Goal: Information Seeking & Learning: Check status

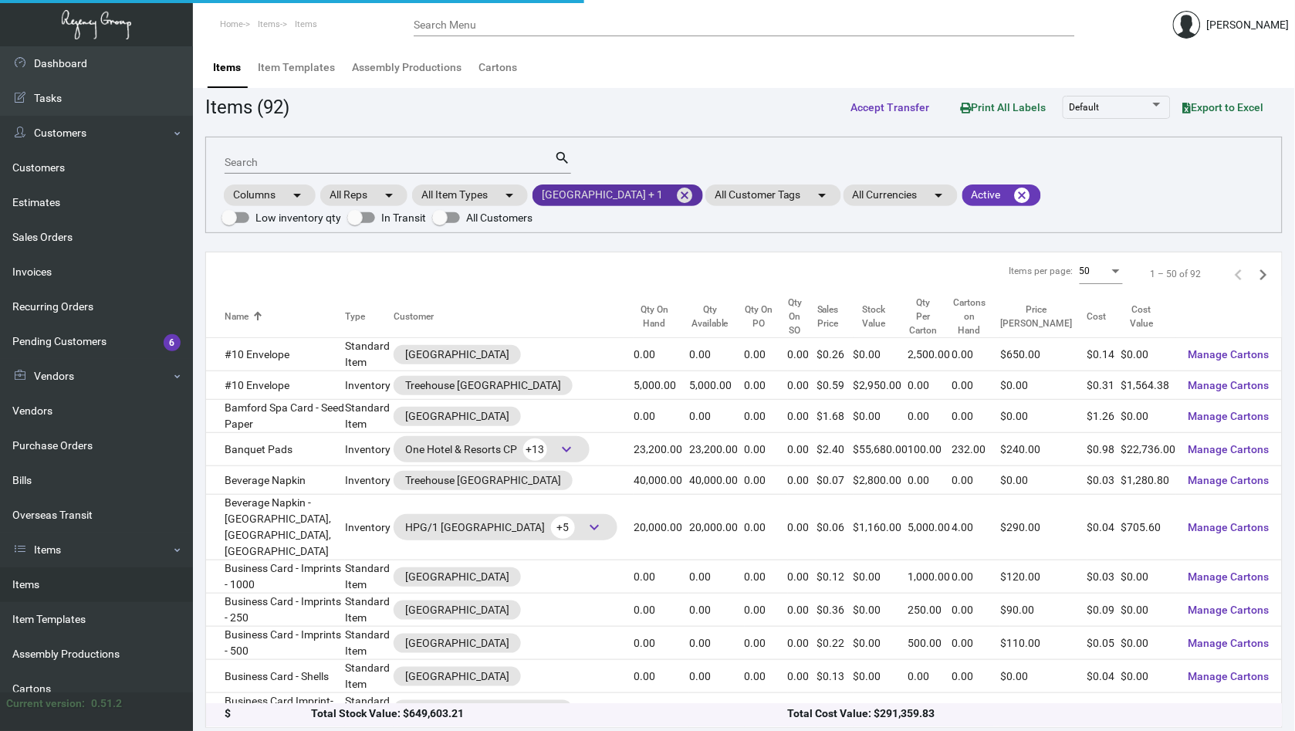
scroll to position [851, 0]
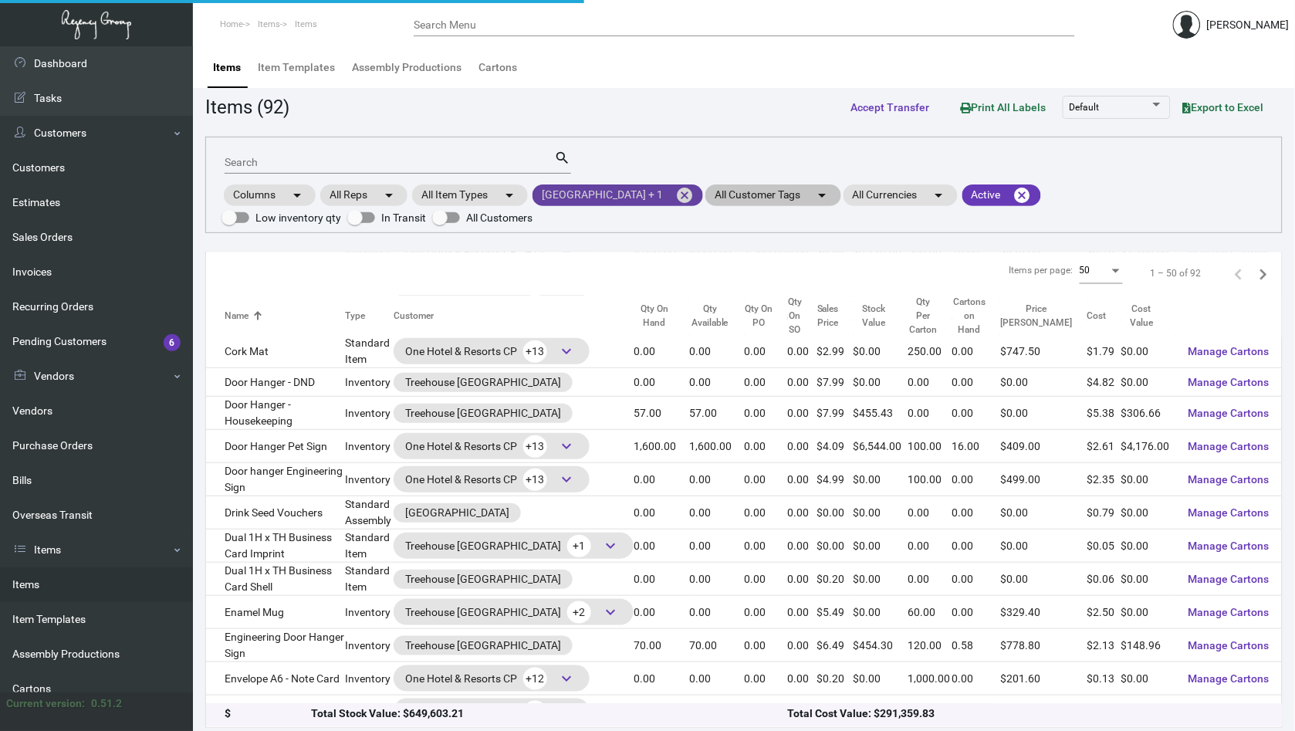
drag, startPoint x: 706, startPoint y: 198, endPoint x: 655, endPoint y: 198, distance: 51.7
click at [694, 198] on mat-icon "cancel" at bounding box center [684, 195] width 19 height 19
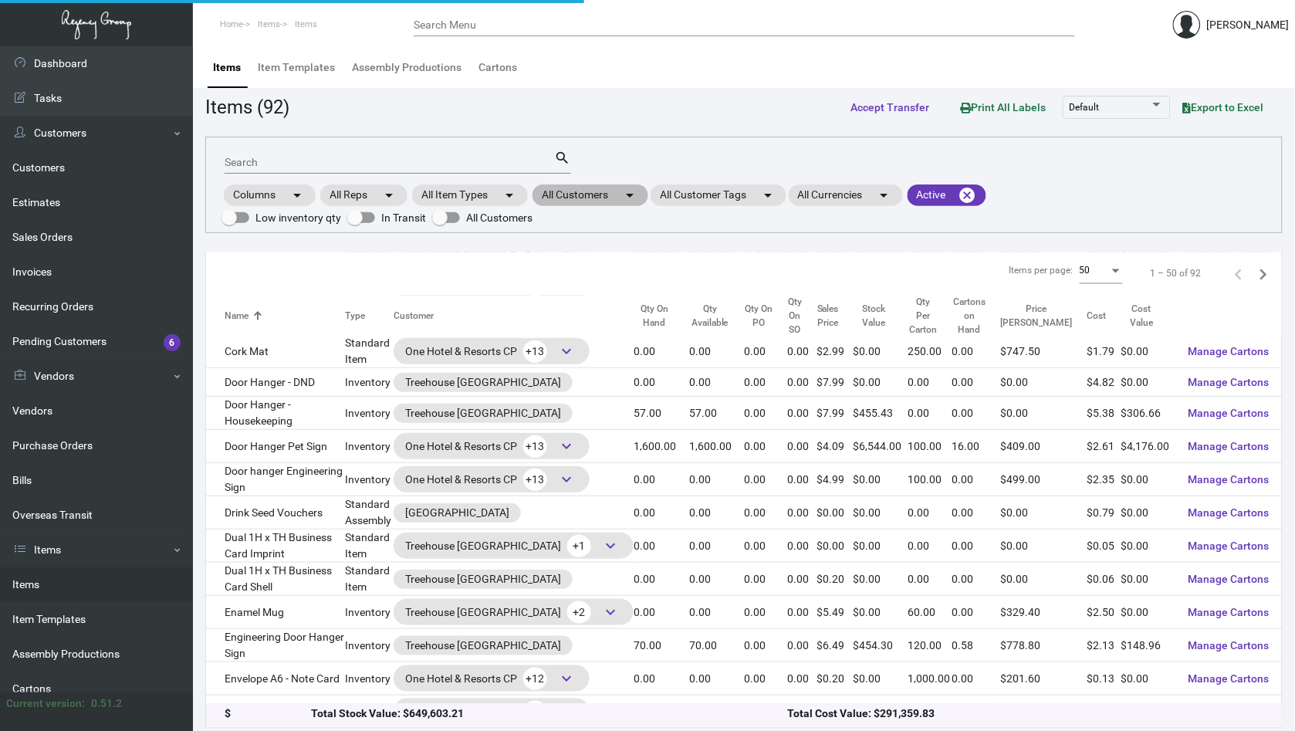
click at [621, 196] on mat-chip "All Customers arrow_drop_down" at bounding box center [591, 195] width 116 height 22
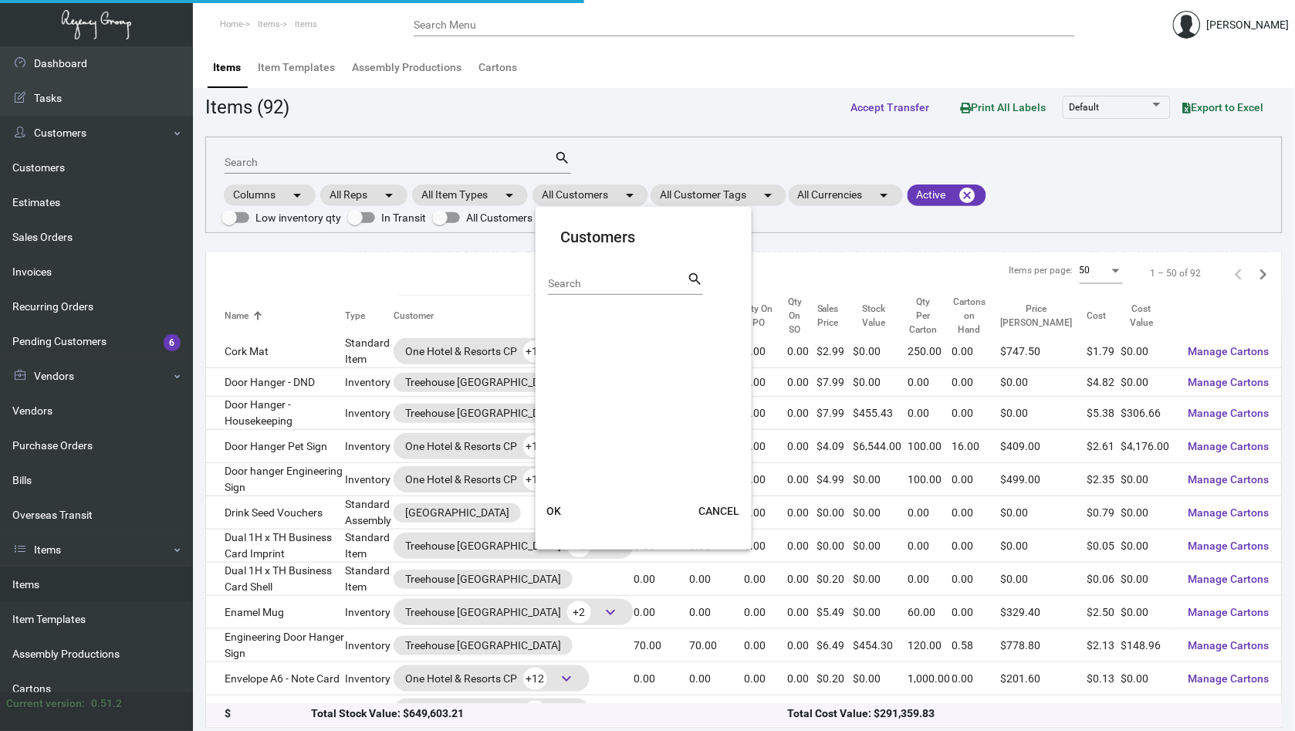
click at [583, 276] on div "Search" at bounding box center [617, 283] width 139 height 24
type input "SHINOLA"
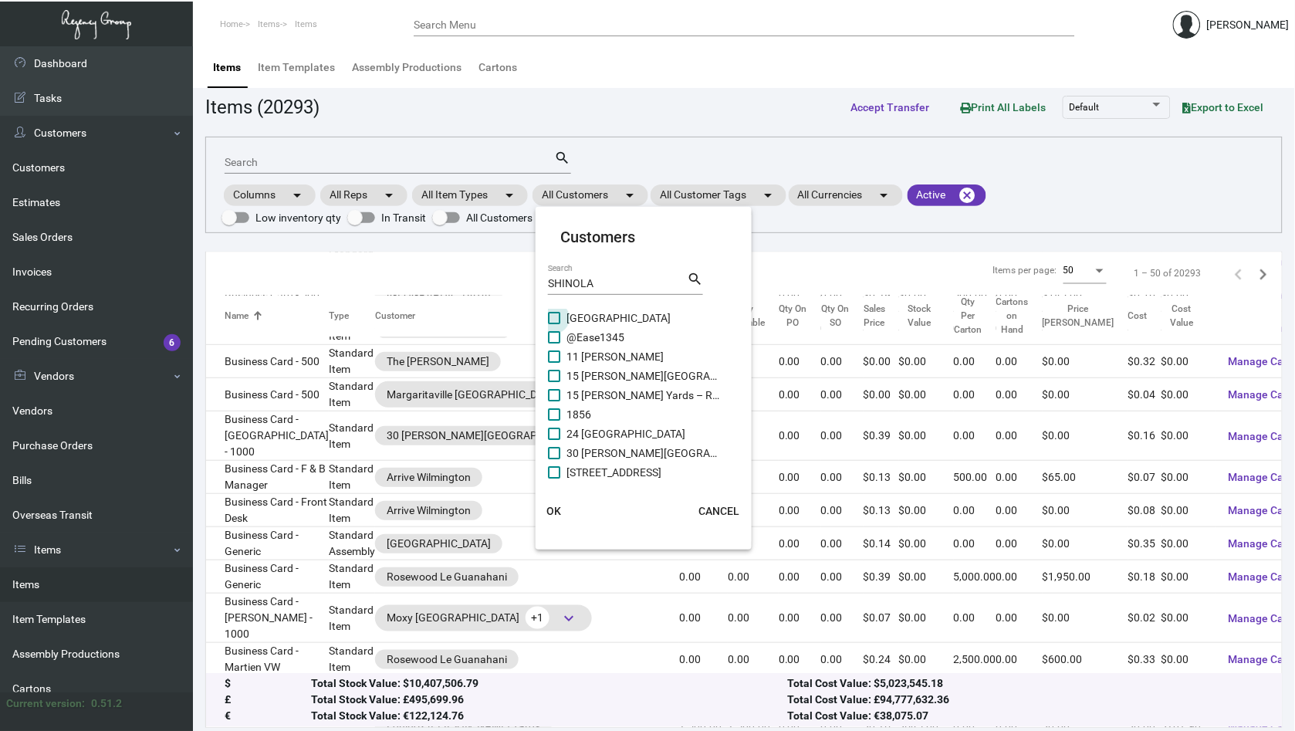
click at [553, 318] on span at bounding box center [554, 318] width 12 height 12
click at [553, 324] on input "[GEOGRAPHIC_DATA]" at bounding box center [553, 324] width 1 height 1
checkbox input "true"
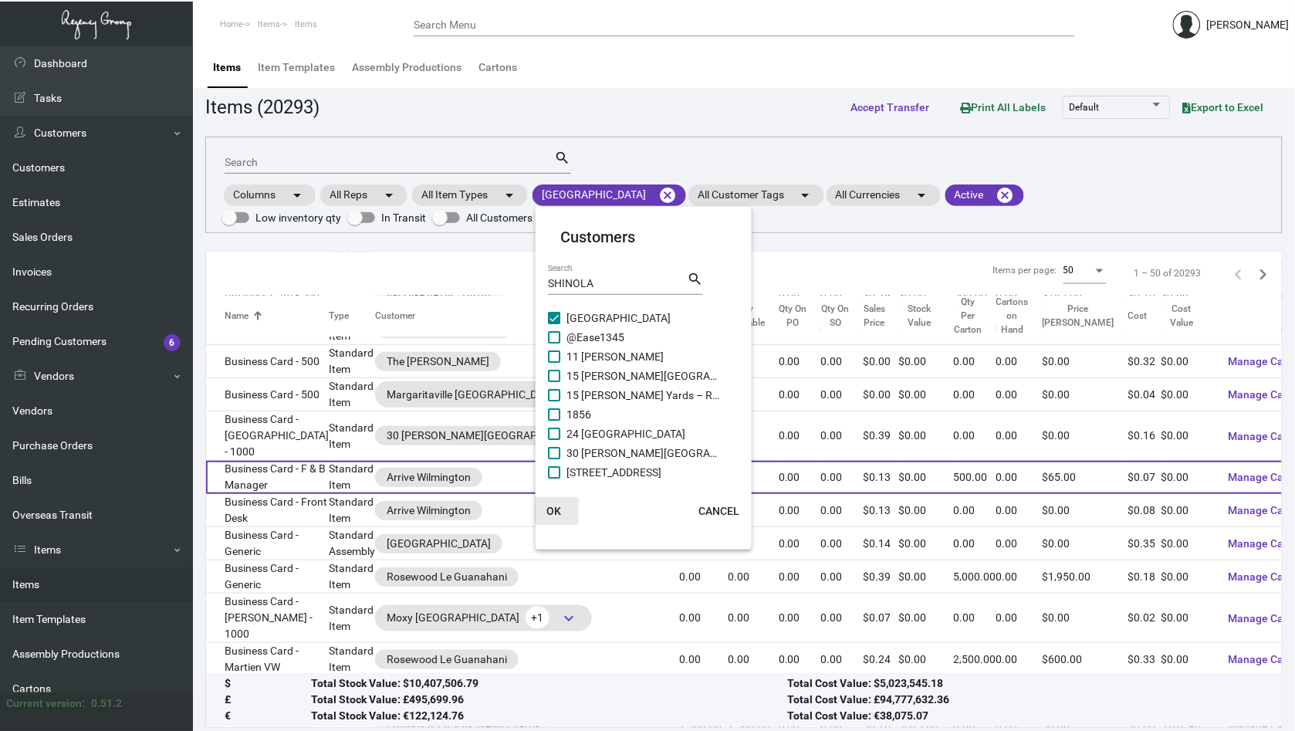
drag, startPoint x: 558, startPoint y: 512, endPoint x: 420, endPoint y: 425, distance: 163.4
click at [558, 511] on span "OK" at bounding box center [554, 511] width 15 height 12
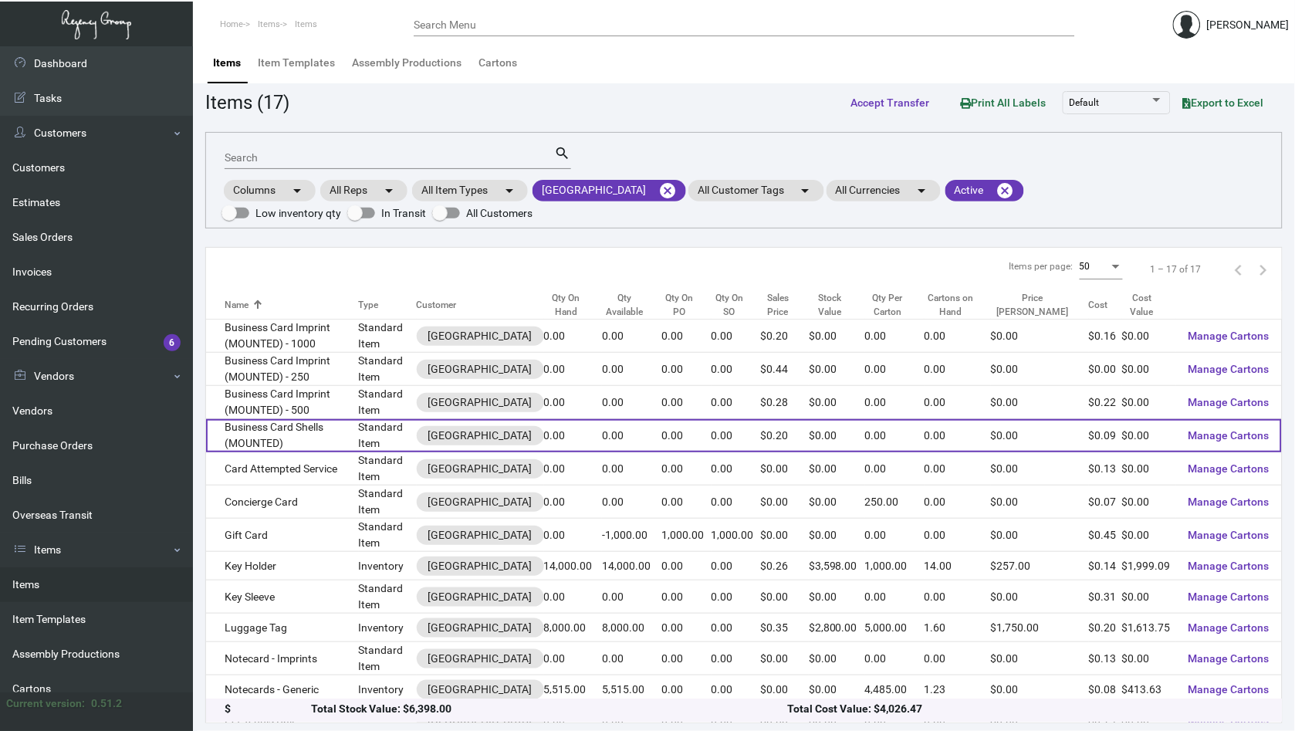
scroll to position [0, 0]
click at [300, 438] on td "Business Card Shells (MOUNTED)" at bounding box center [282, 435] width 153 height 33
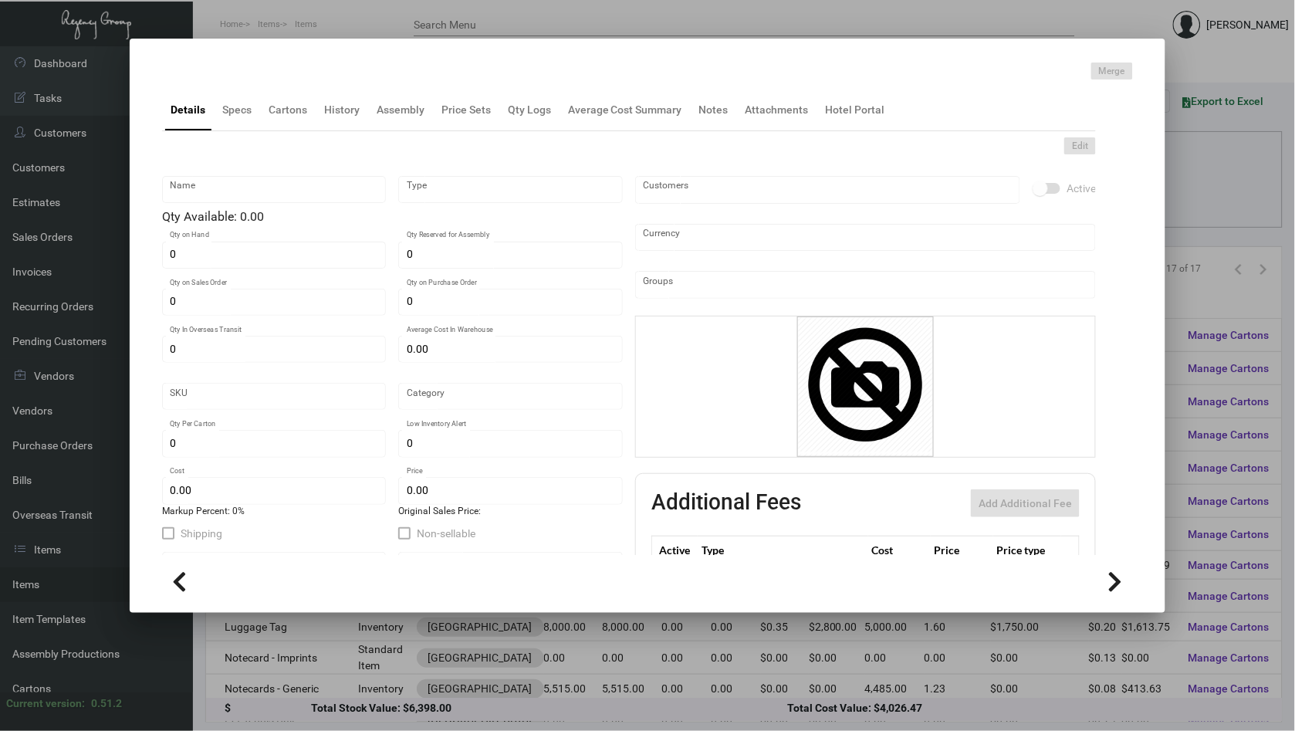
type input "Business Card Shells (MOUNTED)"
type input "Standard Item"
type input "$ 0.00"
type input "Standard"
type input "$ 0.0885"
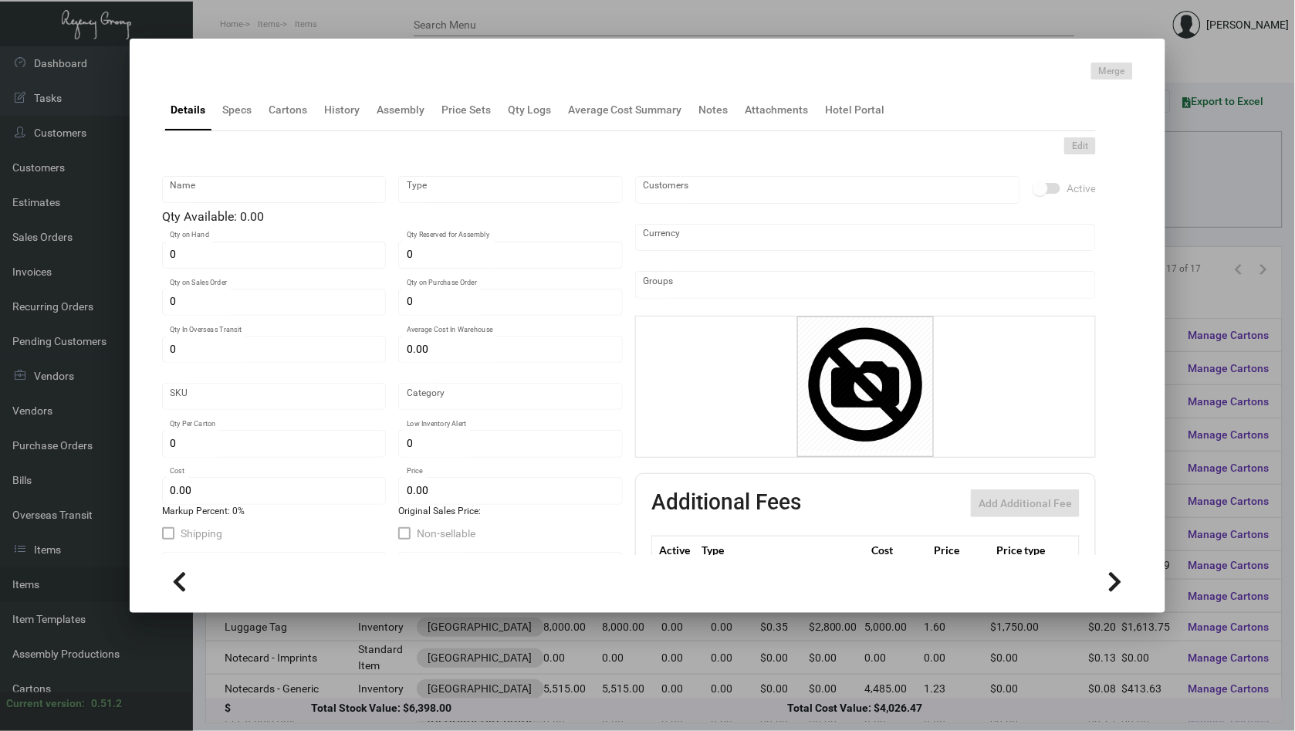
type input "$ 0.1999"
checkbox input "true"
type input "United States Dollar $"
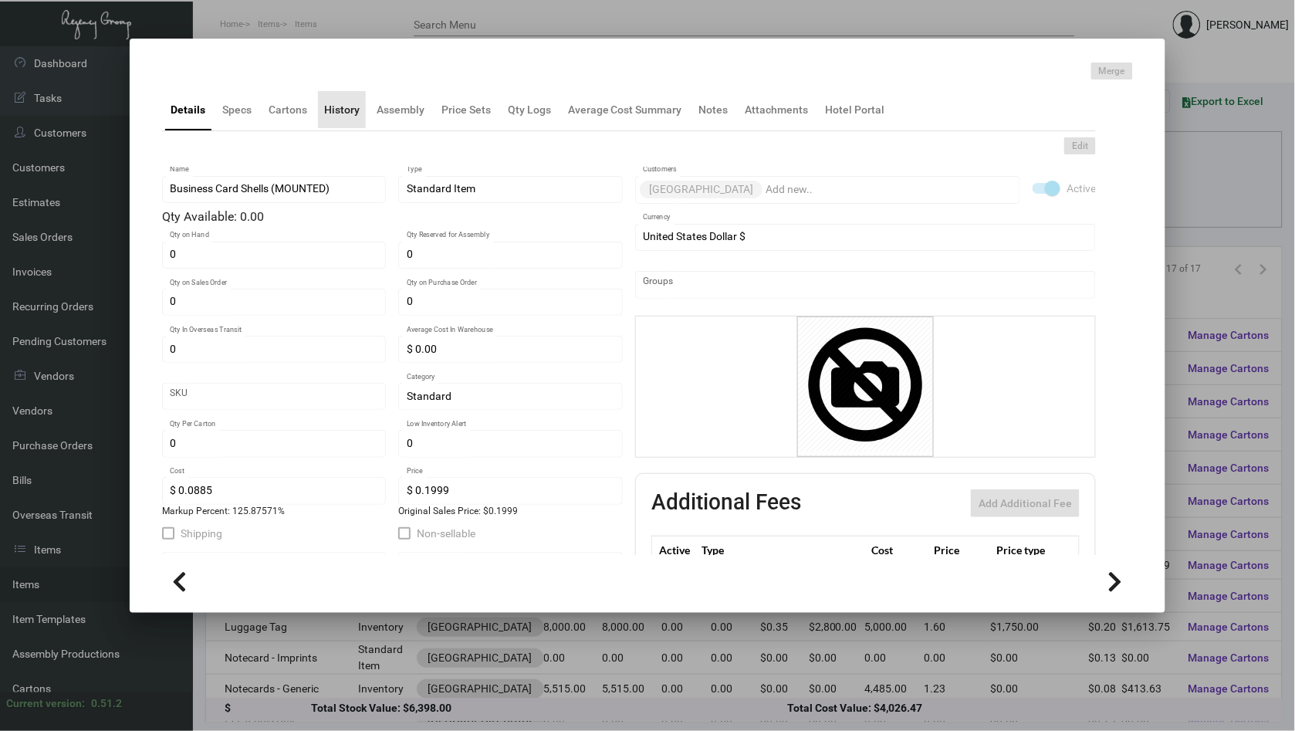
click at [342, 104] on div "History" at bounding box center [342, 110] width 36 height 16
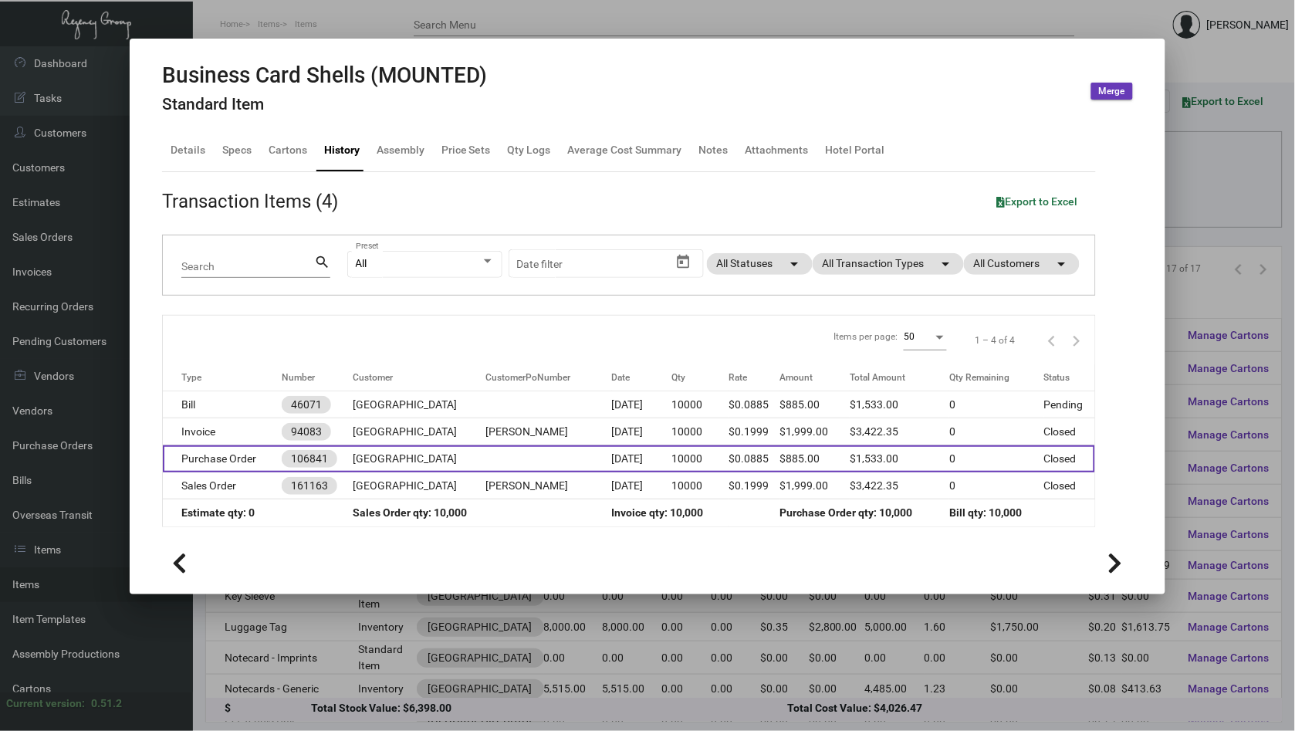
click at [387, 460] on td "[GEOGRAPHIC_DATA]" at bounding box center [419, 458] width 133 height 27
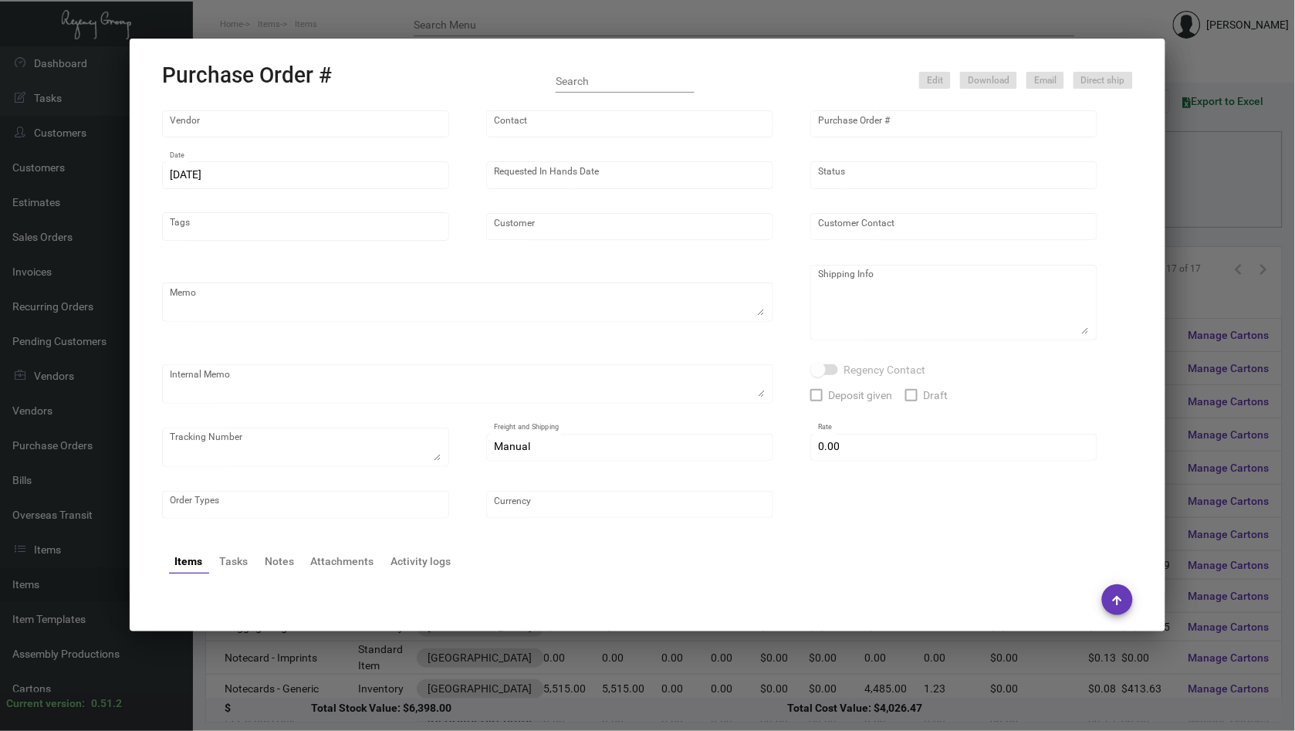
type input "BCT [US_STATE]"
type input "[PERSON_NAME]"
type input "106841"
type input "[DATE]"
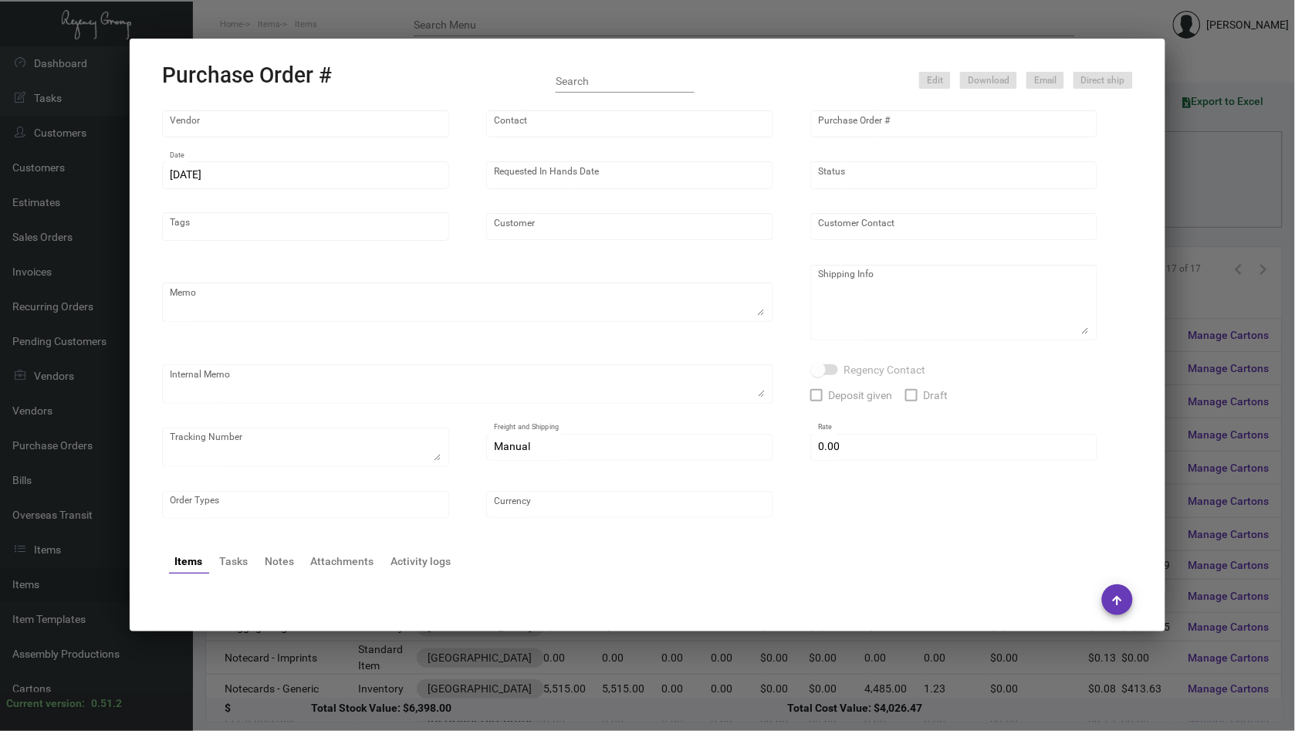
type input "[GEOGRAPHIC_DATA]"
type input "[PERSON_NAME]"
type textarea "PLEASE SEND PDF PROOFS TO OUR ART TEAM ; [EMAIL_ADDRESS][DOMAIN_NAME] WITH ME I…"
type textarea "[GEOGRAPHIC_DATA] - [PERSON_NAME] [STREET_ADDRESS][PERSON_NAME]"
type textarea "8.13 - Proofs sent over; APPROVED. 8.15 - Sent sample to Vendor to review/match…"
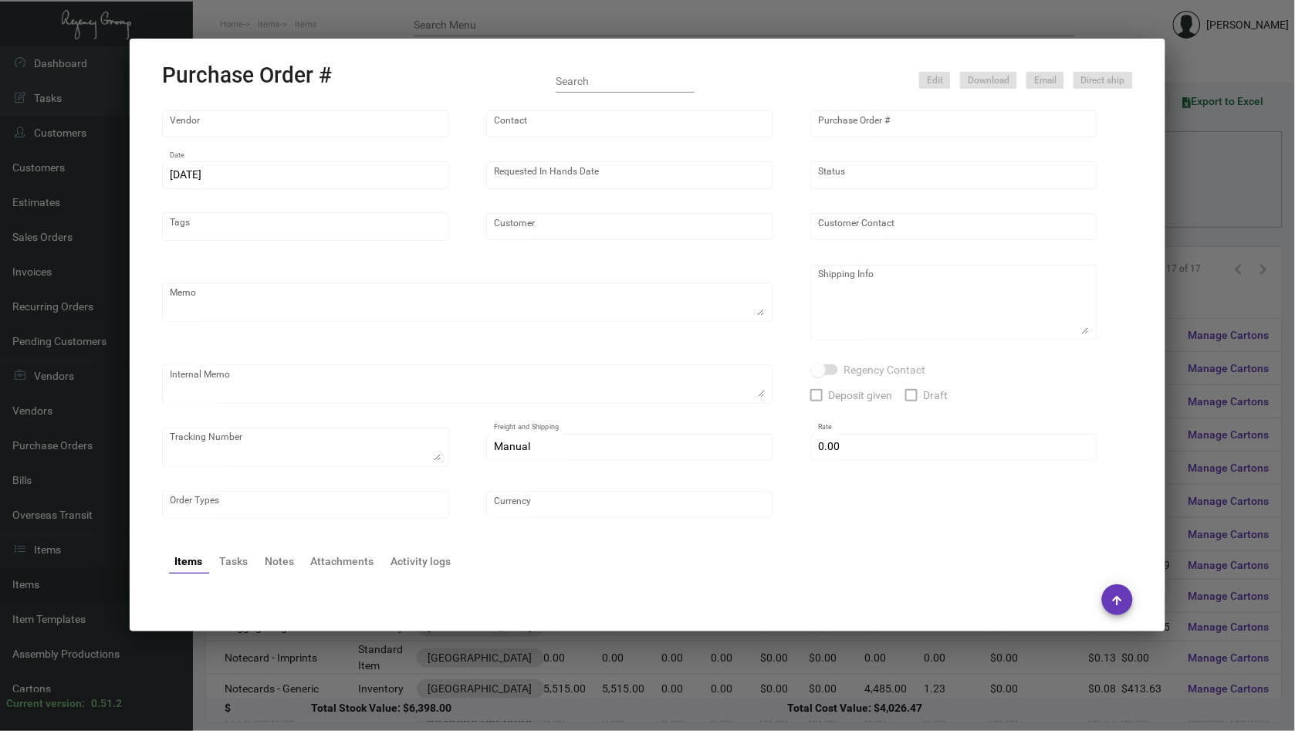
type input "$ 0.00"
type input "United States Dollar $"
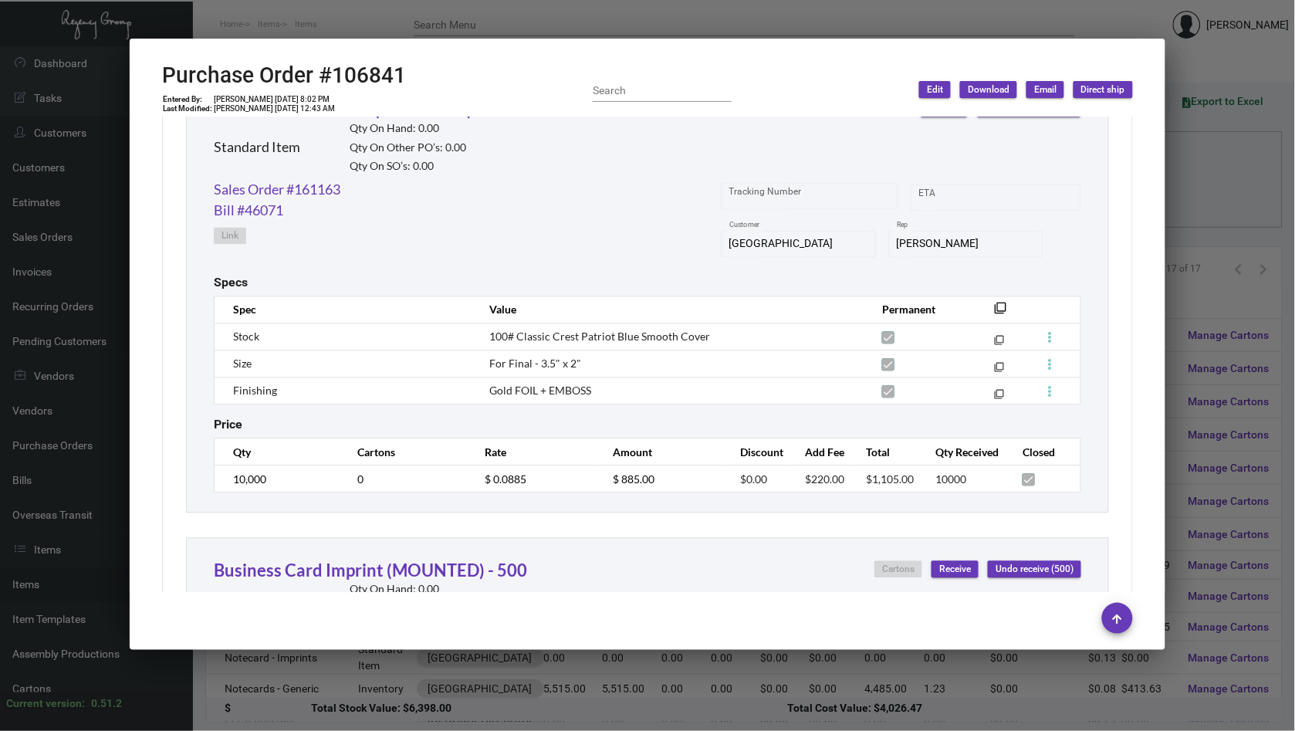
scroll to position [800, 0]
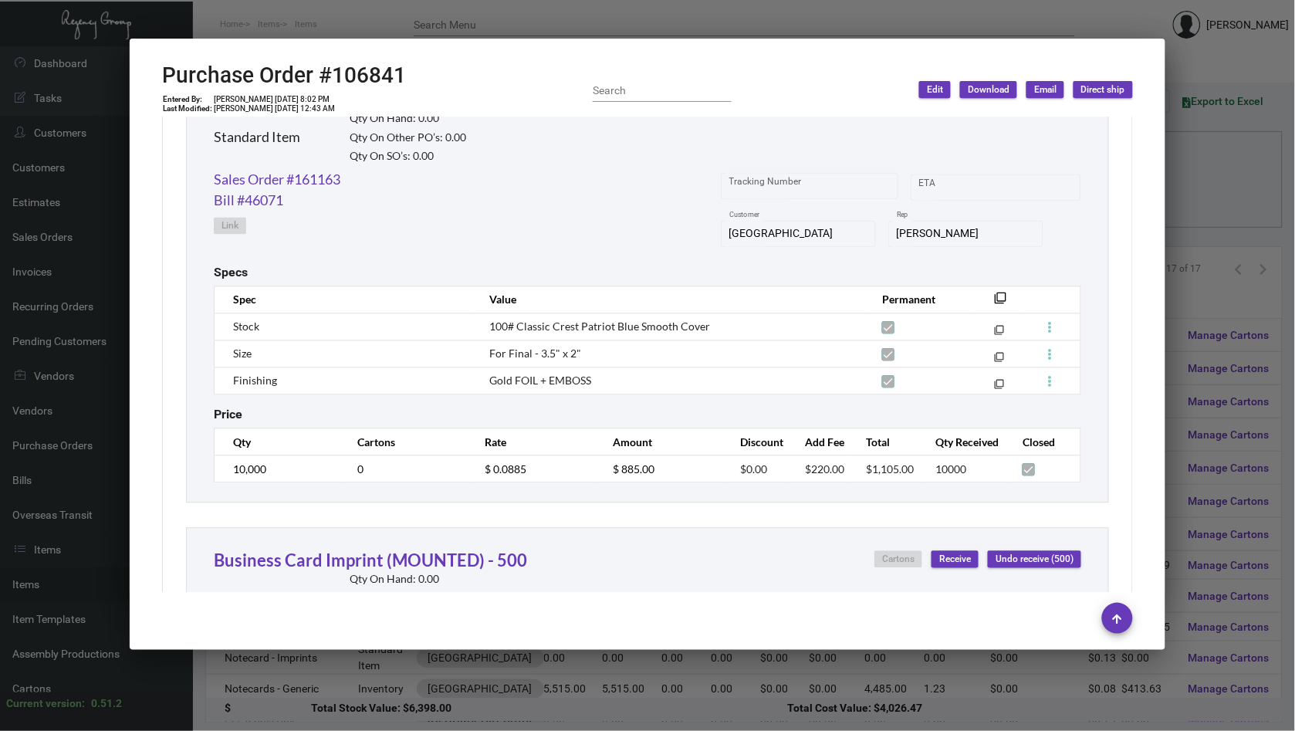
click at [1183, 364] on div at bounding box center [647, 365] width 1295 height 731
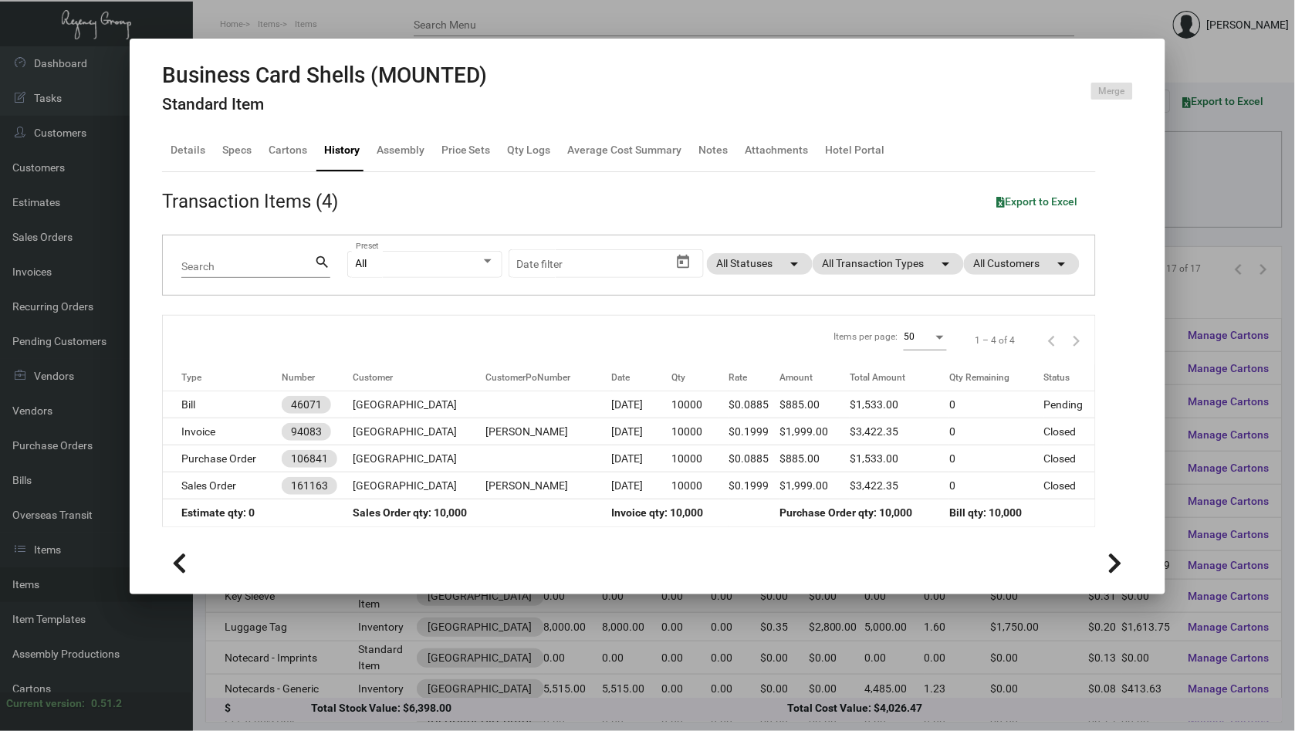
click at [1183, 364] on div at bounding box center [647, 365] width 1295 height 731
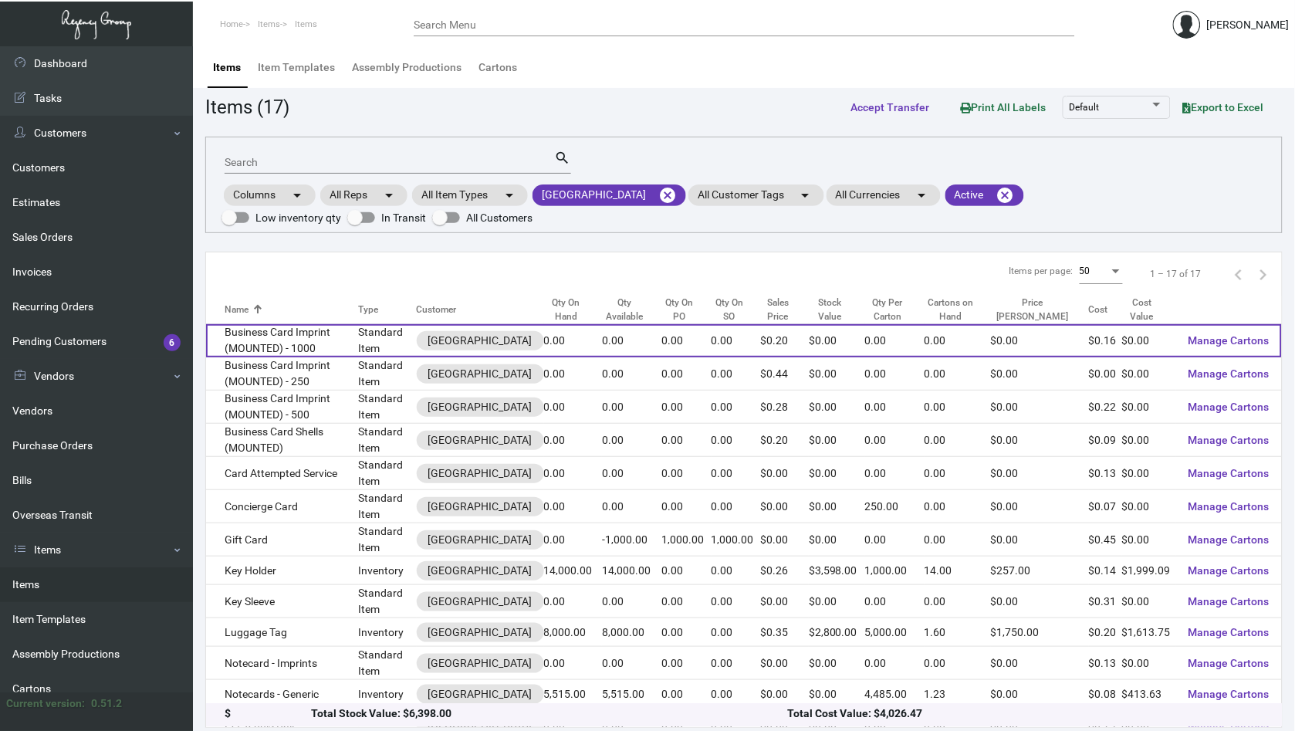
click at [337, 333] on td "Business Card Imprint (MOUNTED) - 1000" at bounding box center [282, 340] width 153 height 33
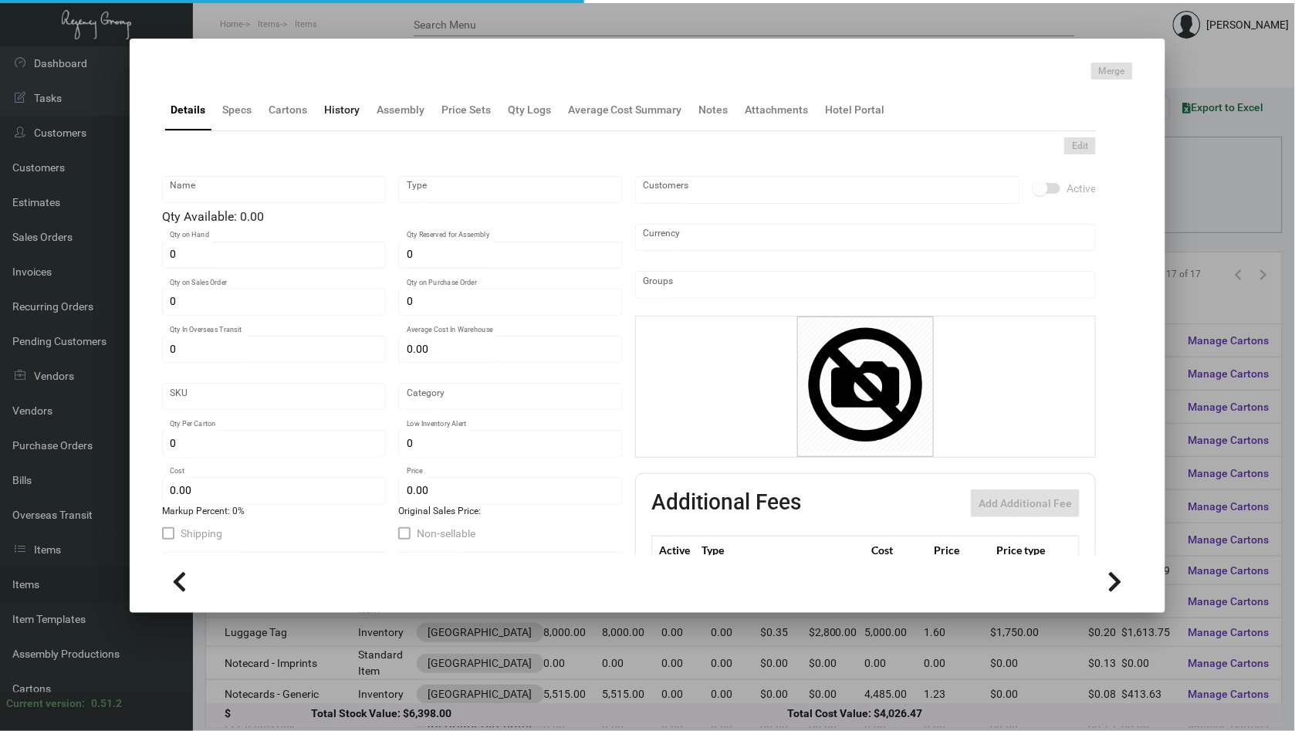
click at [349, 110] on div "History" at bounding box center [342, 110] width 36 height 16
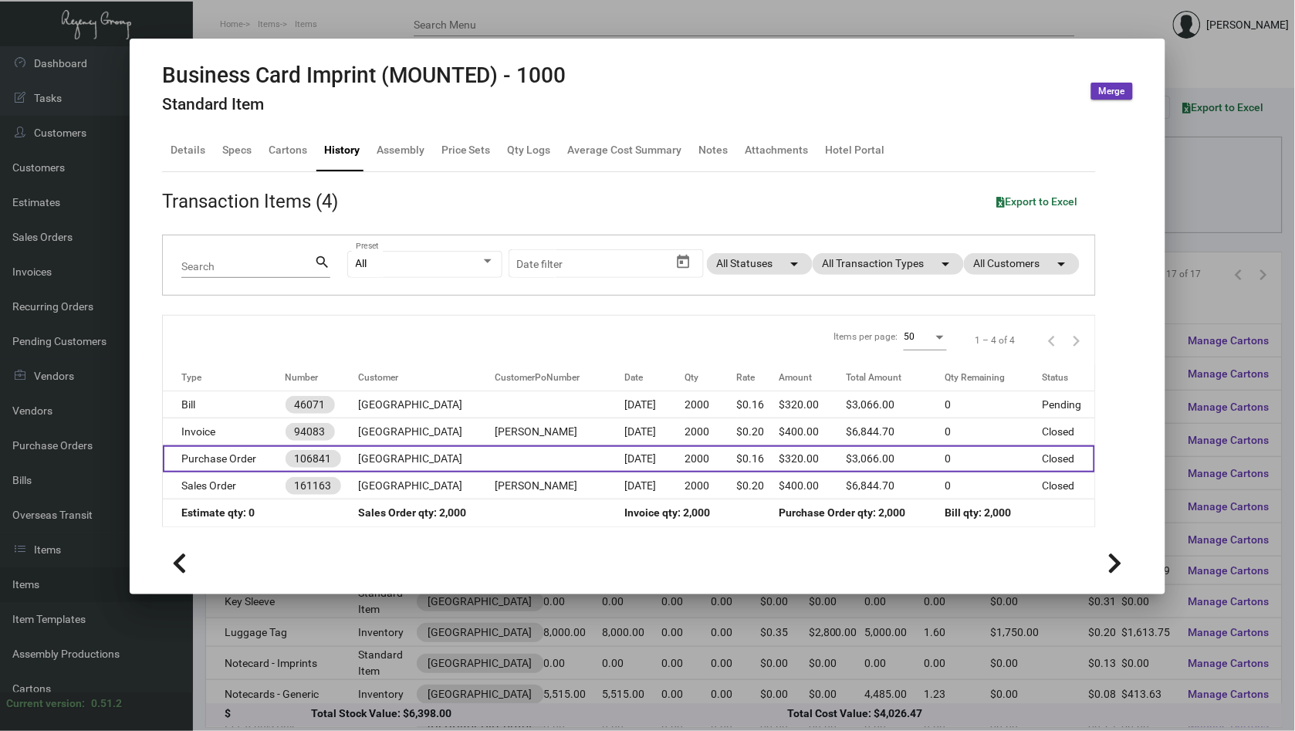
click at [403, 455] on td "[GEOGRAPHIC_DATA]" at bounding box center [426, 458] width 137 height 27
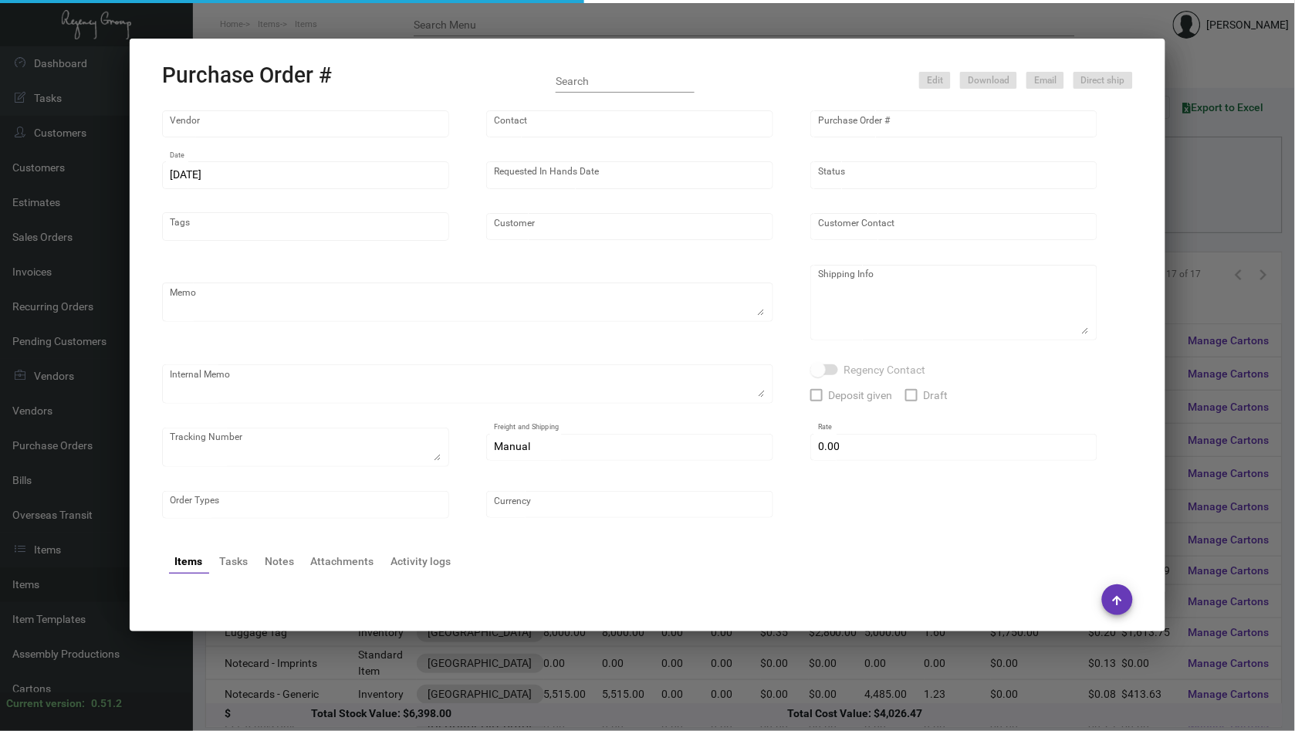
type input "BCT [US_STATE]"
type input "[PERSON_NAME]"
type input "106841"
type input "[DATE]"
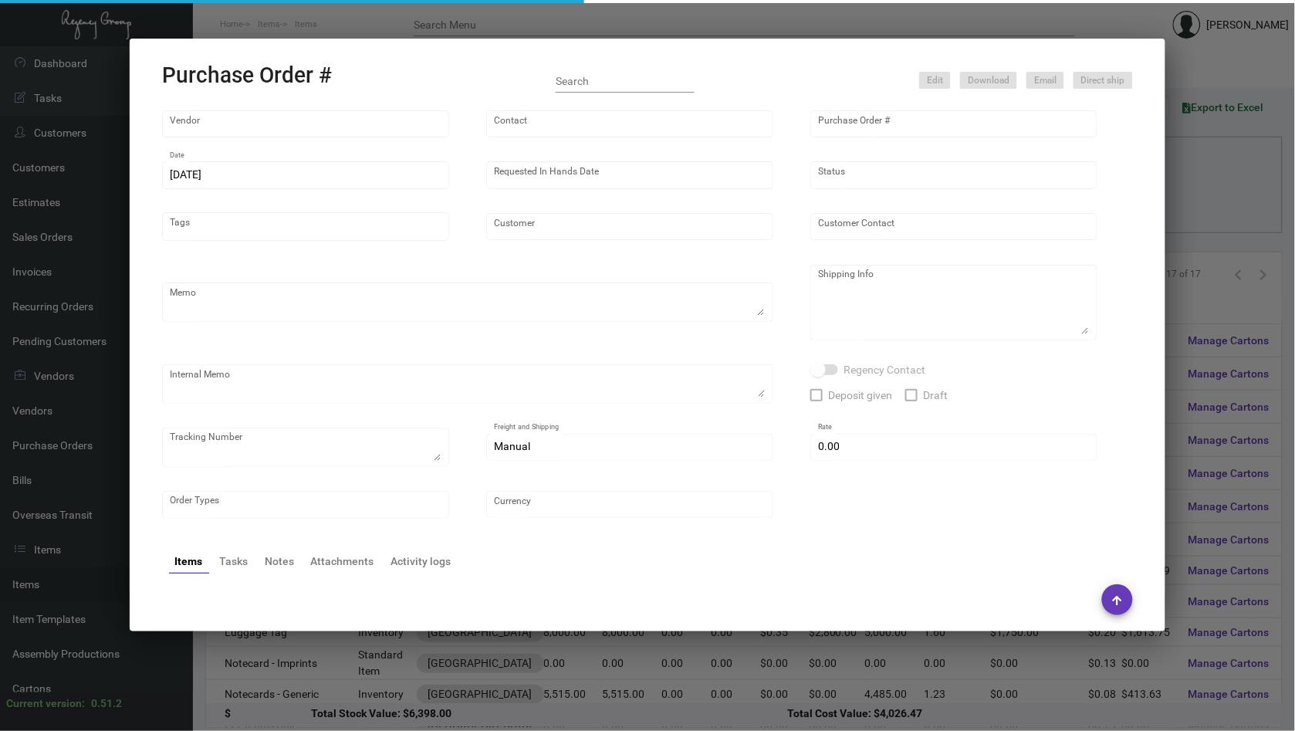
type input "[GEOGRAPHIC_DATA]"
type input "[PERSON_NAME]"
type textarea "PLEASE SEND PDF PROOFS TO OUR ART TEAM ; [EMAIL_ADDRESS][DOMAIN_NAME] WITH ME I…"
type textarea "[GEOGRAPHIC_DATA] - [PERSON_NAME] [STREET_ADDRESS][PERSON_NAME]"
type textarea "8.13 - Proofs sent over; APPROVED. 8.15 - Sent sample to Vendor to review/match…"
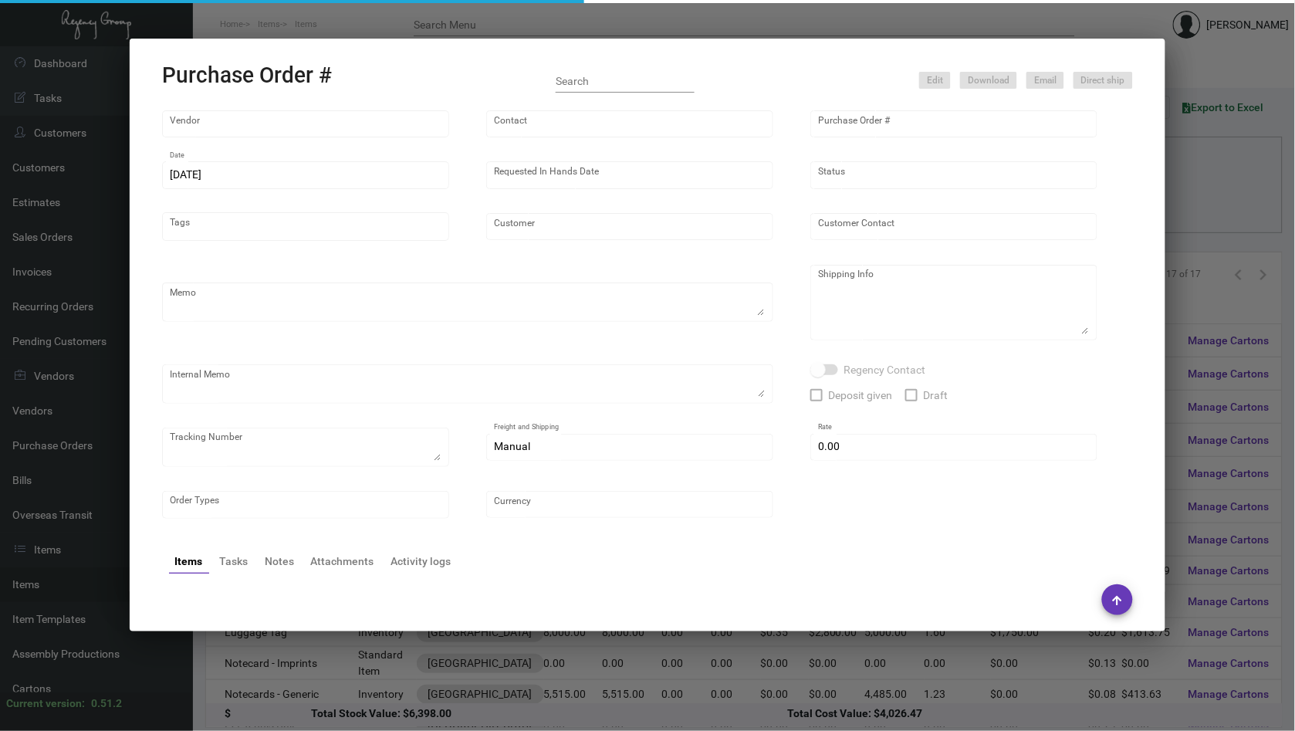
type input "$ 0.00"
type input "United States Dollar $"
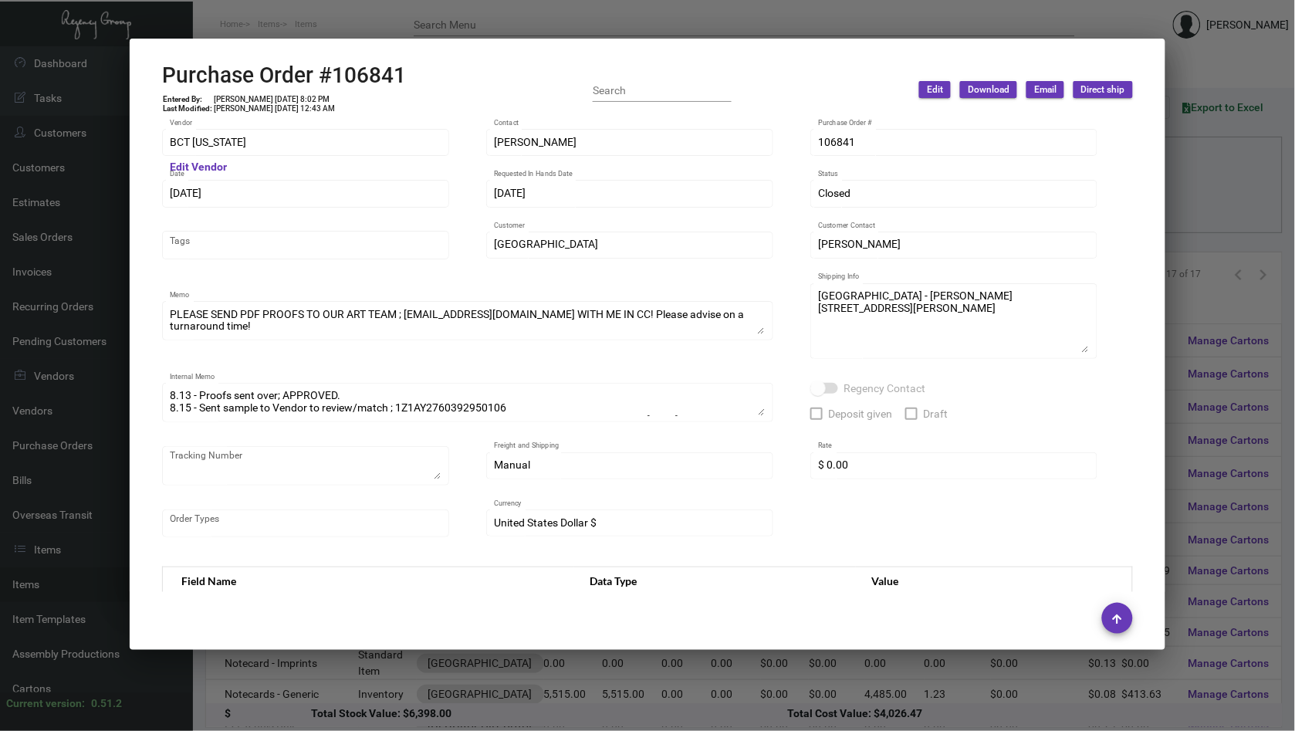
click at [1270, 220] on div at bounding box center [647, 365] width 1295 height 731
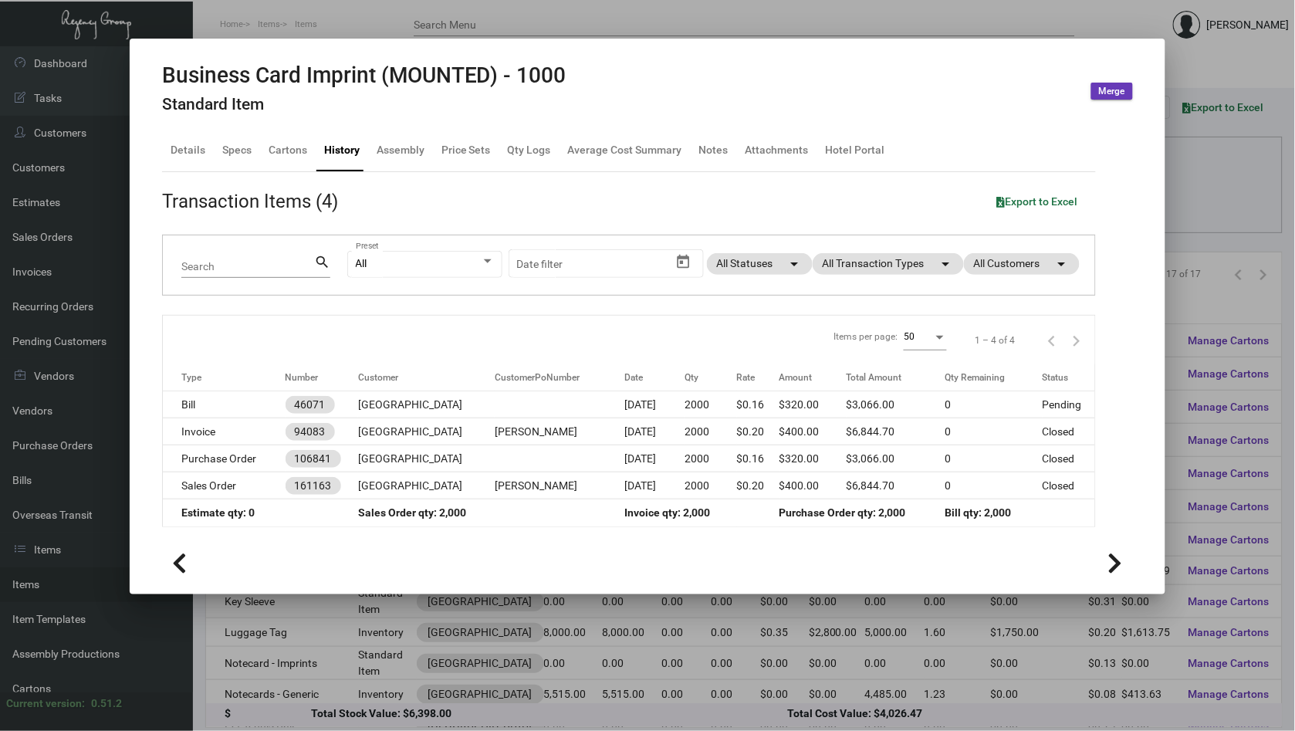
click at [1190, 239] on div at bounding box center [647, 365] width 1295 height 731
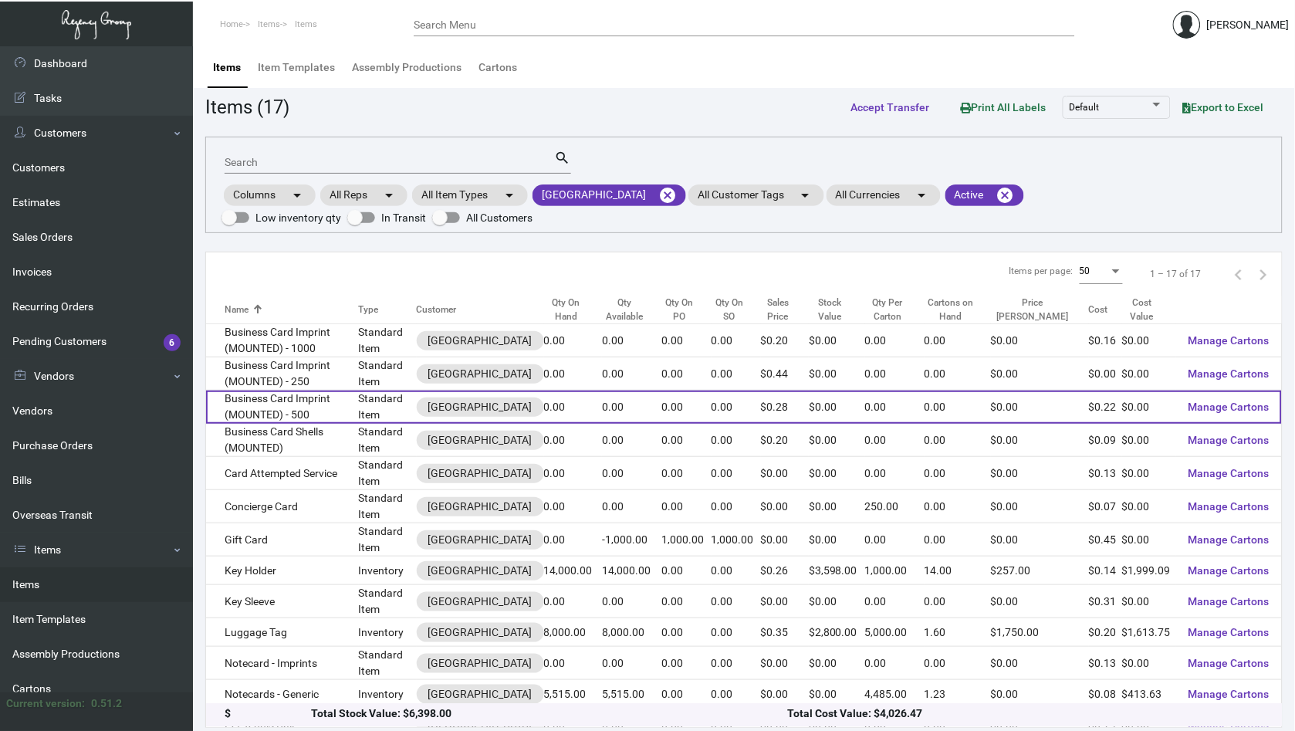
click at [359, 405] on td "Business Card Imprint (MOUNTED) - 500" at bounding box center [282, 407] width 153 height 33
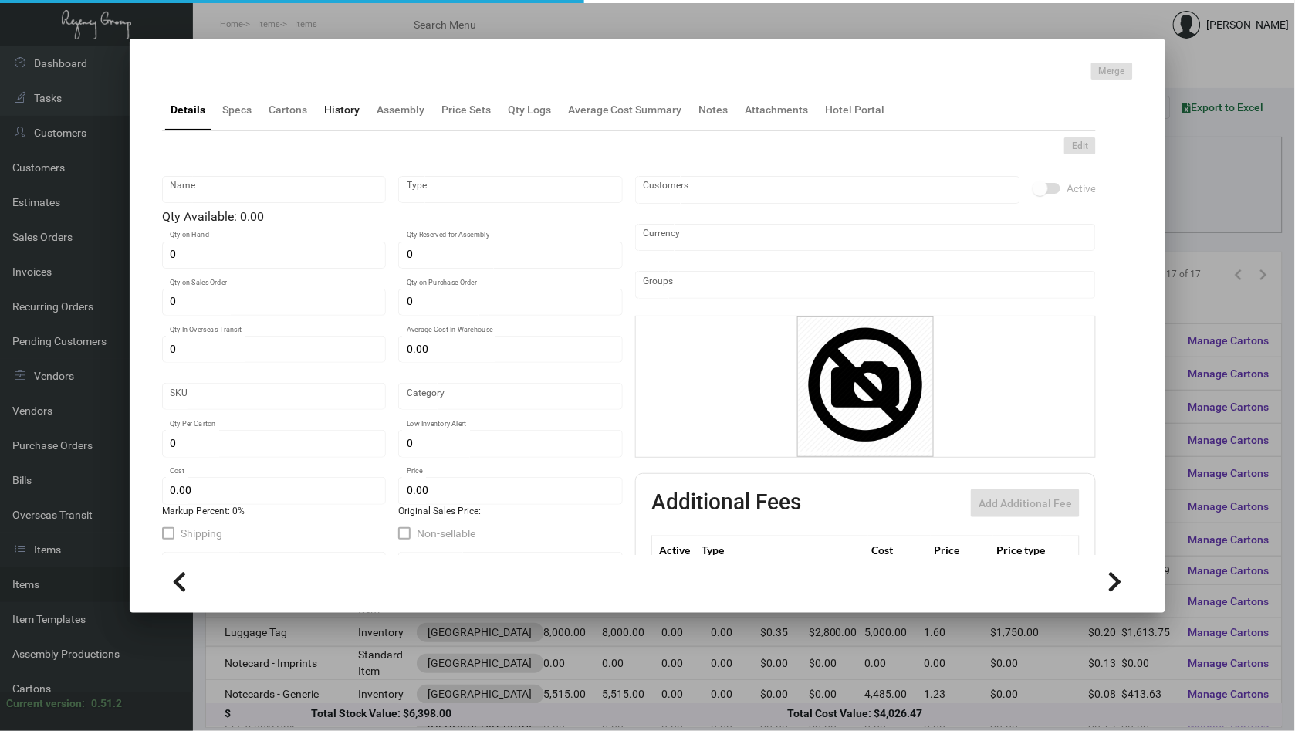
click at [320, 106] on div "History" at bounding box center [342, 109] width 48 height 37
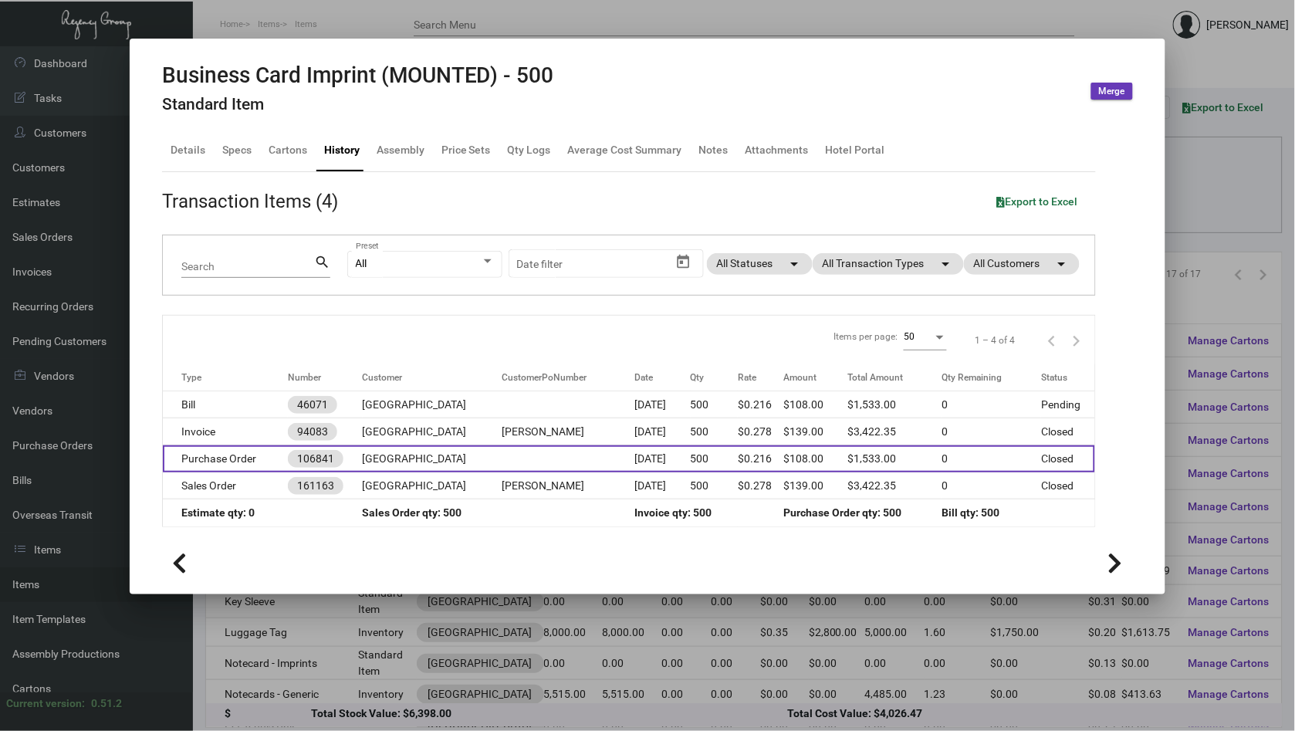
click at [447, 456] on td "[GEOGRAPHIC_DATA]" at bounding box center [433, 458] width 140 height 27
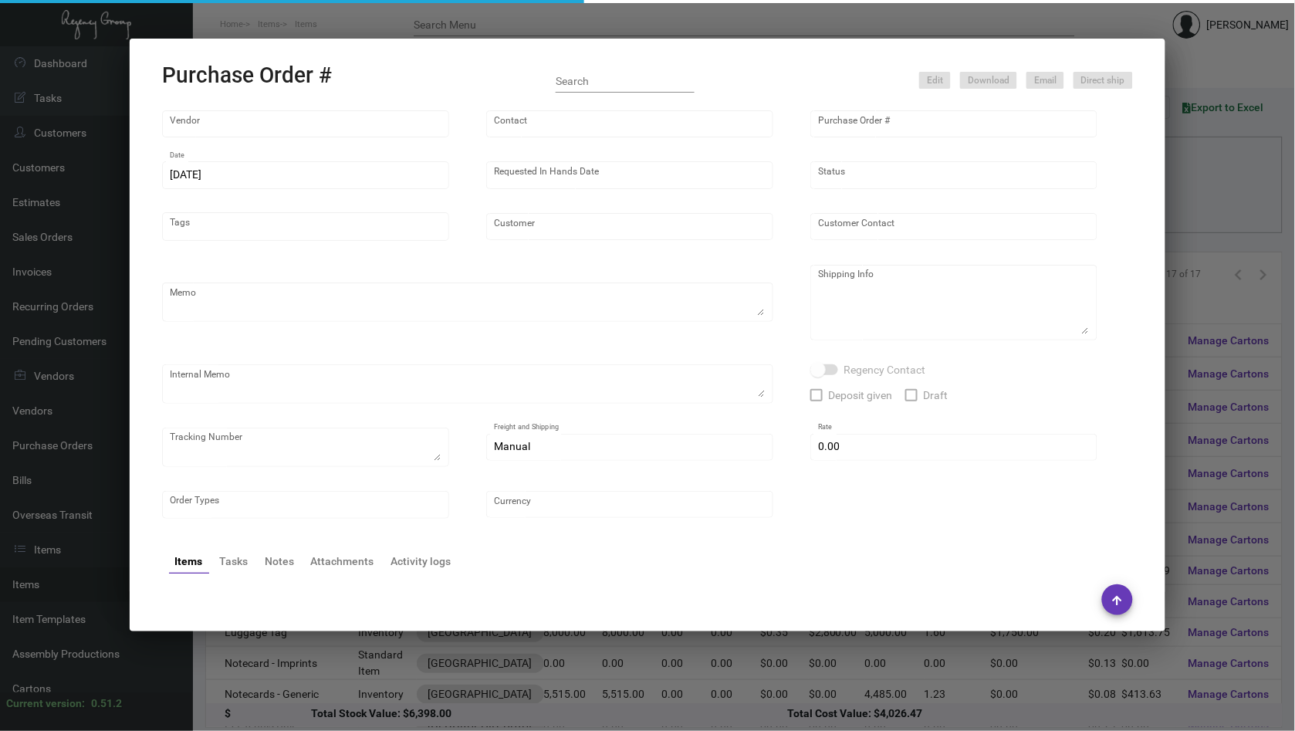
type input "BCT [US_STATE]"
type input "[PERSON_NAME]"
type input "106841"
type input "[DATE]"
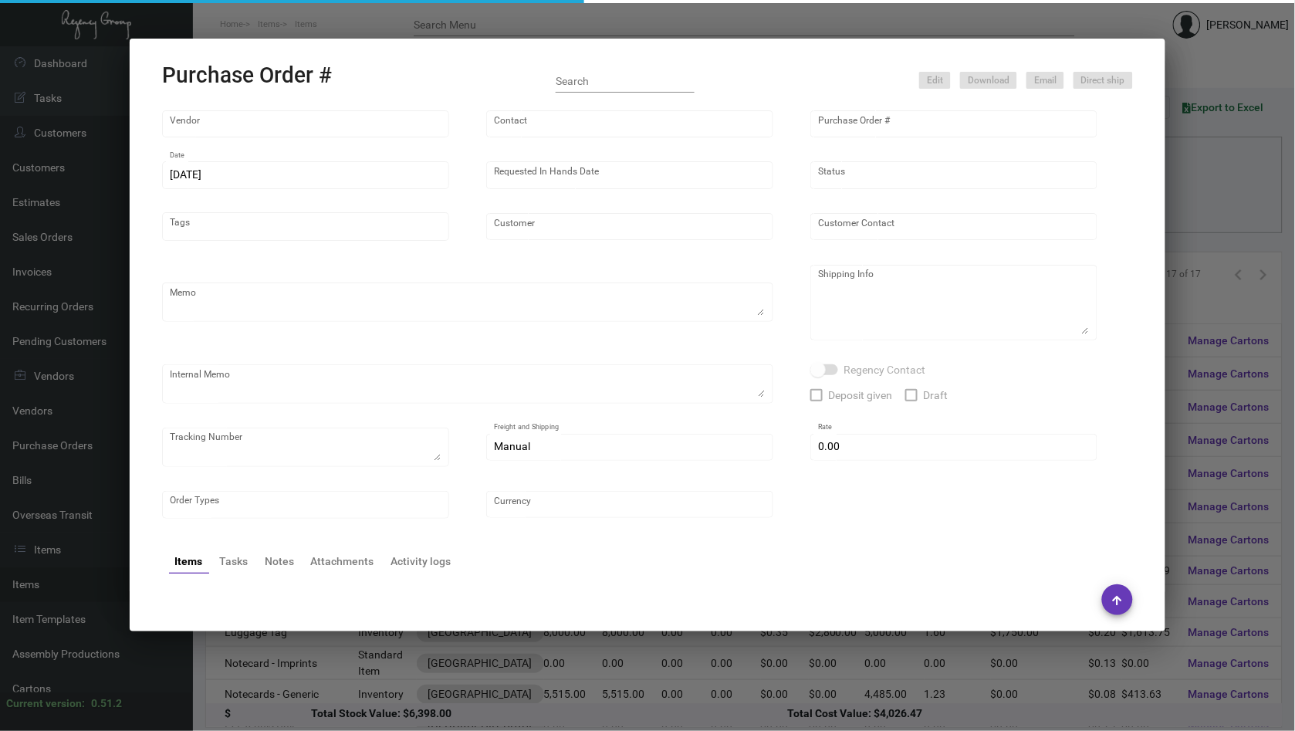
type input "[GEOGRAPHIC_DATA]"
type input "[PERSON_NAME]"
type textarea "PLEASE SEND PDF PROOFS TO OUR ART TEAM ; [EMAIL_ADDRESS][DOMAIN_NAME] WITH ME I…"
type textarea "[GEOGRAPHIC_DATA] - [PERSON_NAME] [STREET_ADDRESS][PERSON_NAME]"
type textarea "8.13 - Proofs sent over; APPROVED. 8.15 - Sent sample to Vendor to review/match…"
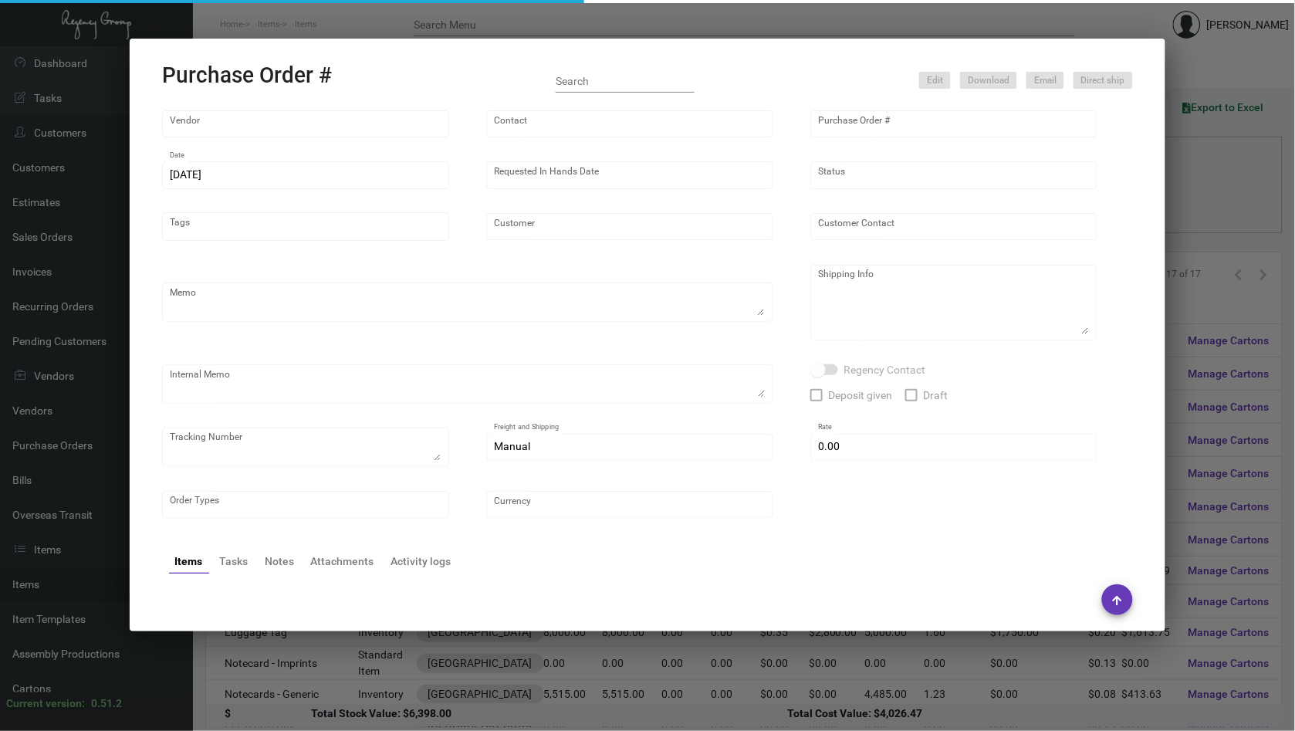
type input "$ 0.00"
type input "United States Dollar $"
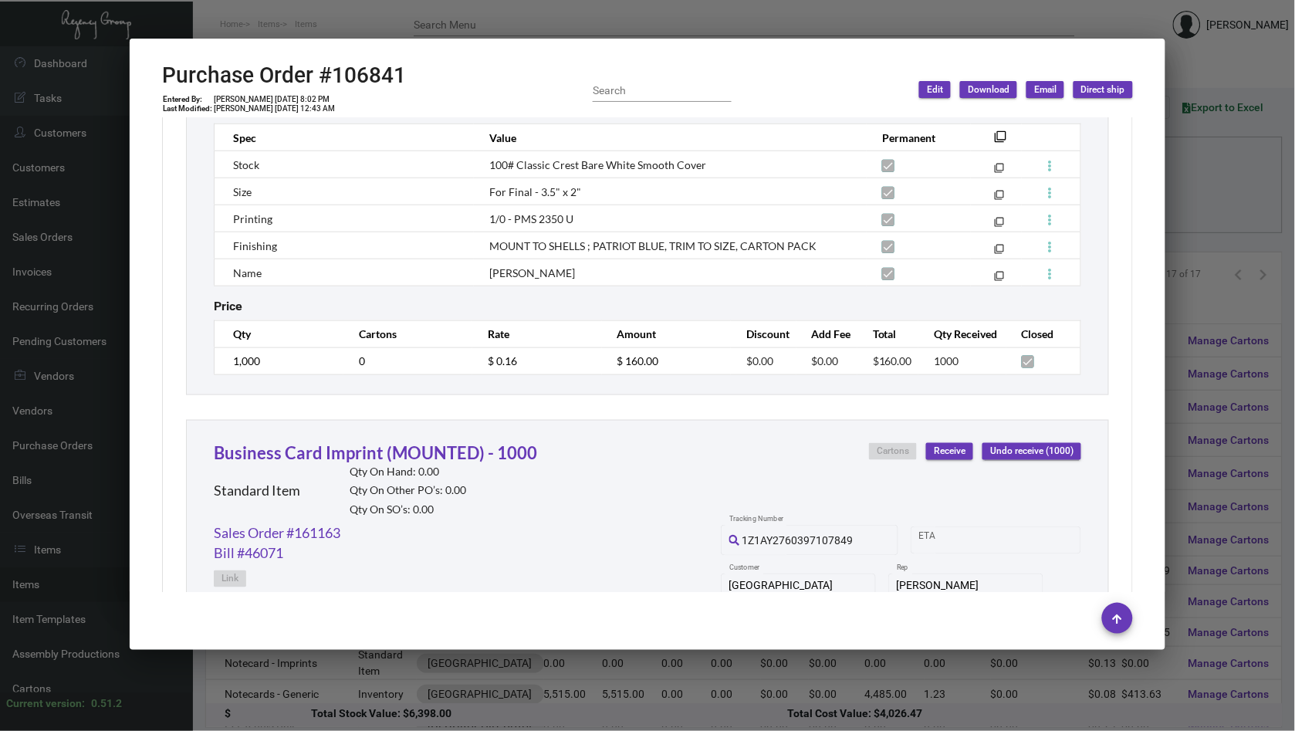
scroll to position [1985, 0]
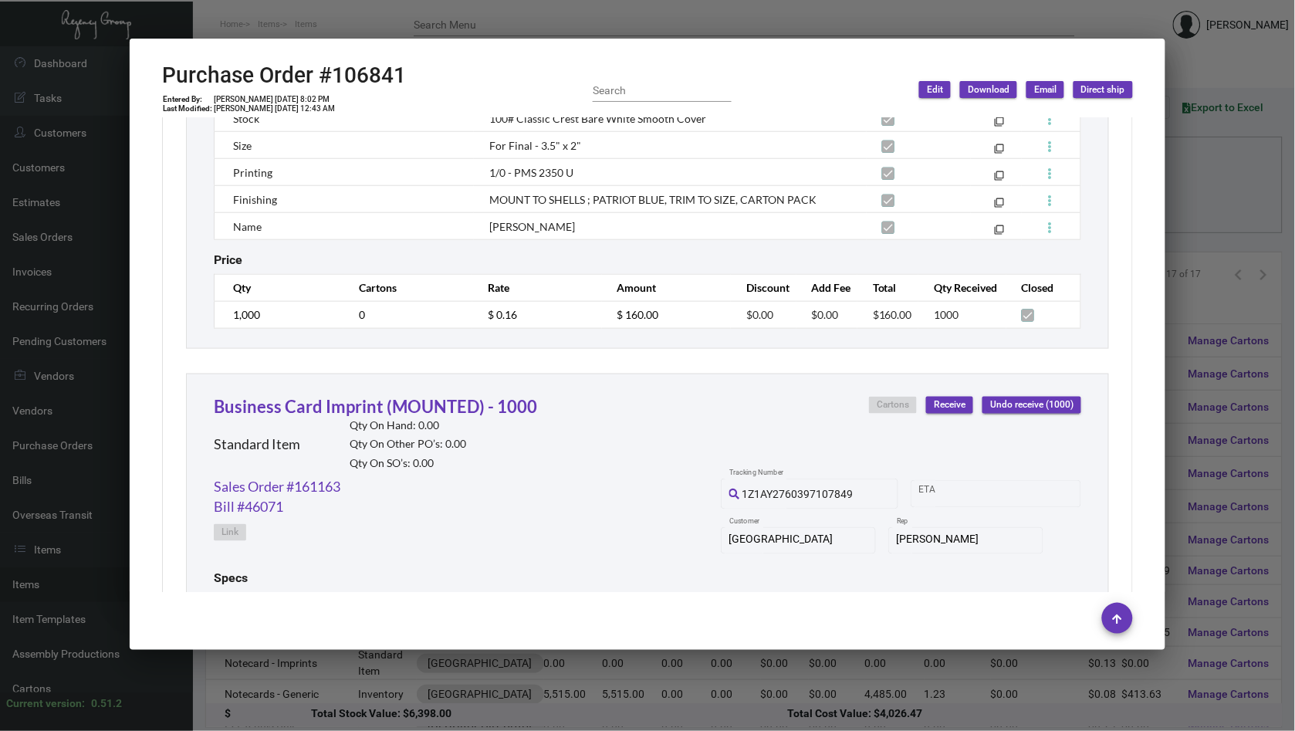
click at [1193, 283] on div at bounding box center [647, 365] width 1295 height 731
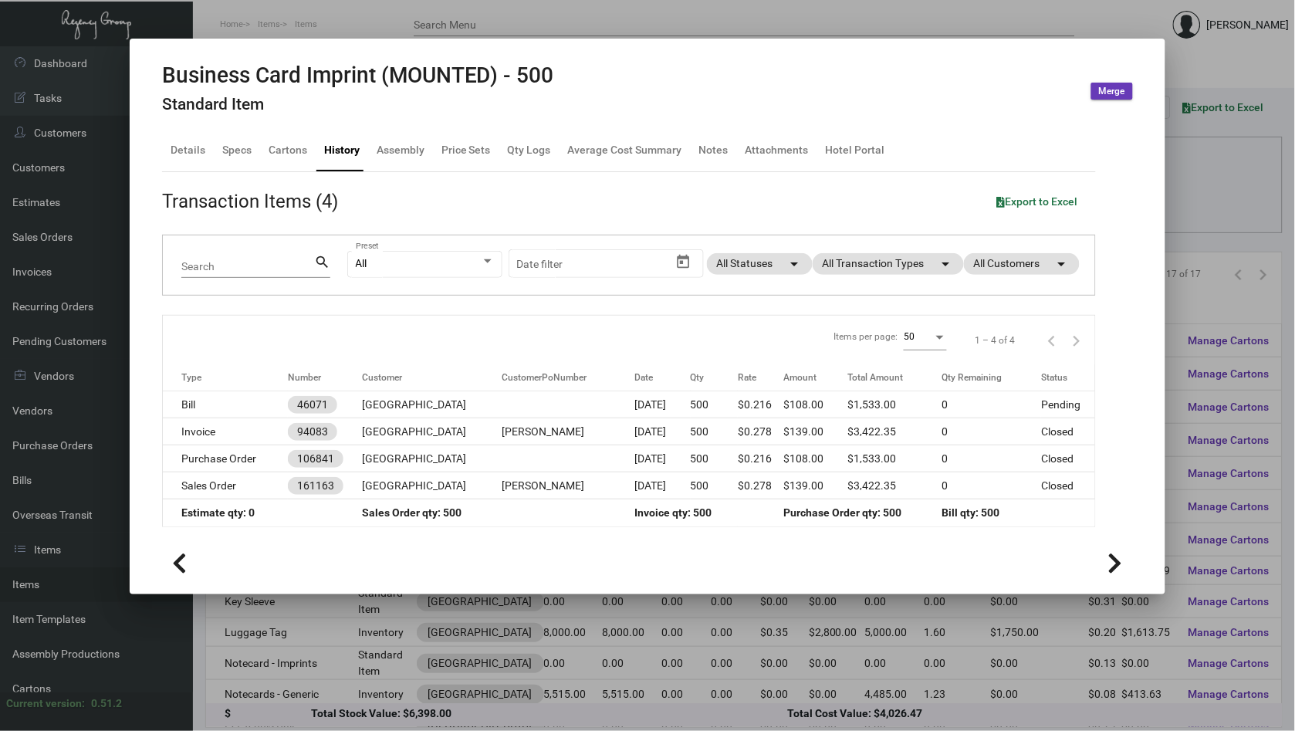
click at [1261, 229] on div at bounding box center [647, 365] width 1295 height 731
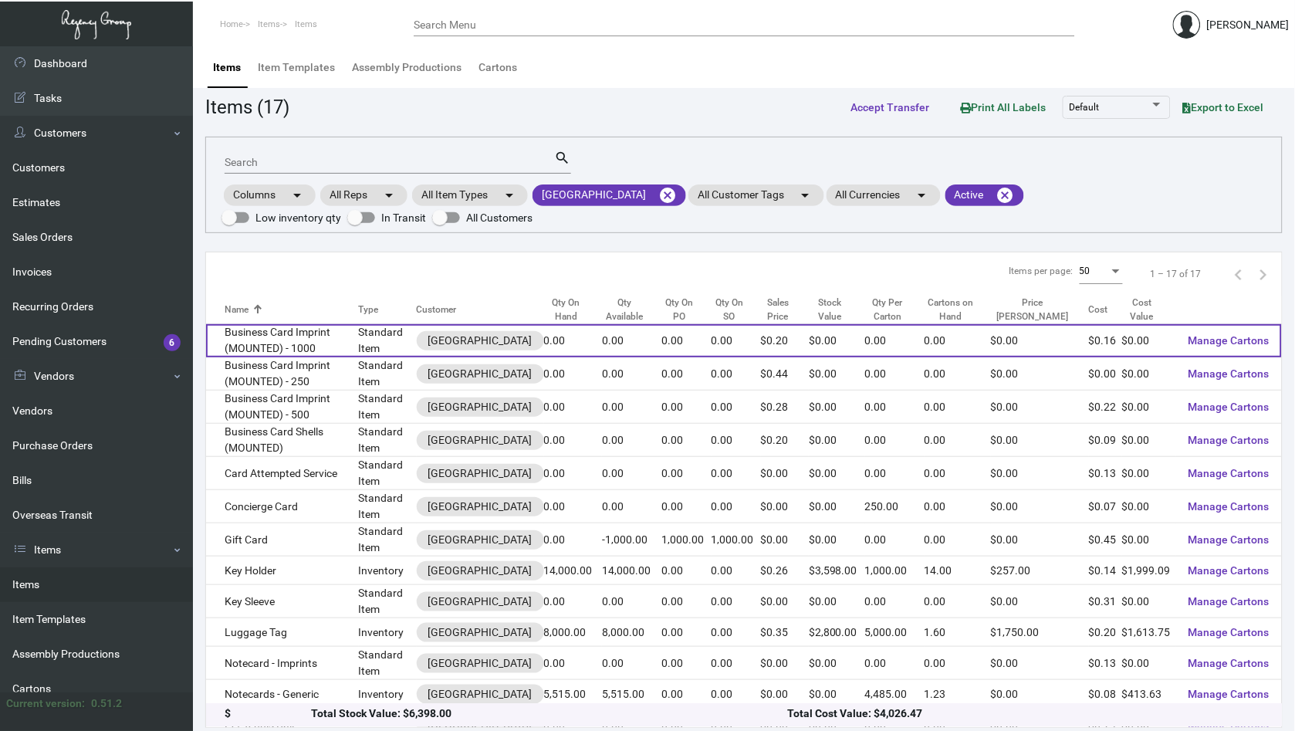
click at [312, 338] on td "Business Card Imprint (MOUNTED) - 1000" at bounding box center [282, 340] width 153 height 33
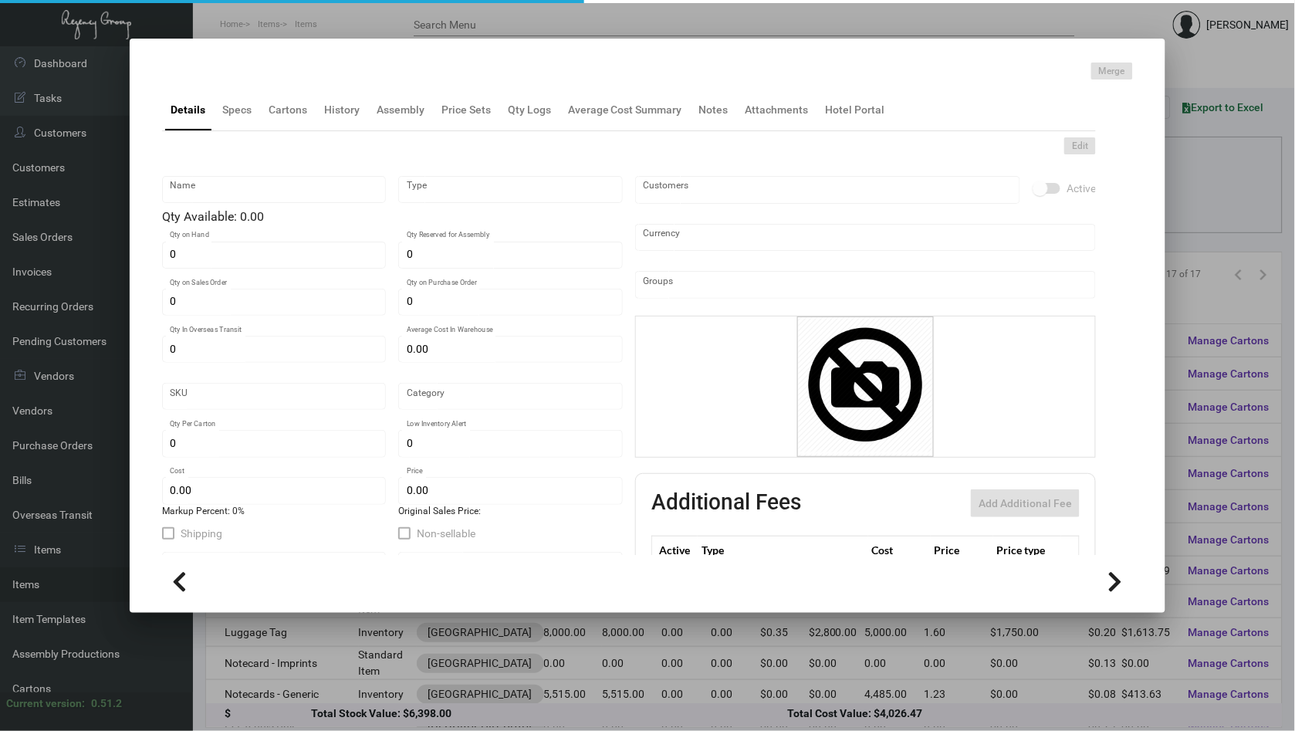
type input "Business Card Imprint (MOUNTED) - 1000"
type input "Standard Item"
type input "$ 0.00"
type input "Standard"
type input "$ 0.16"
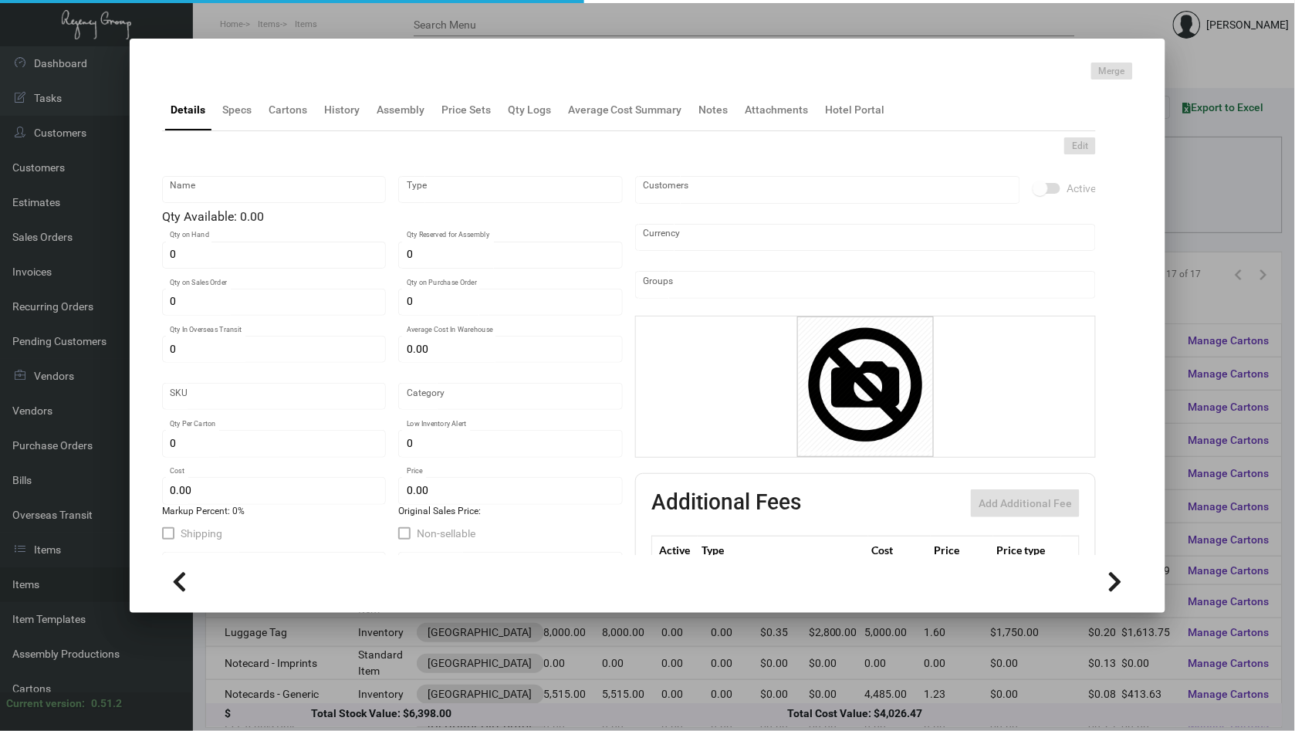
type input "$ 0.20"
checkbox input "true"
type input "United States Dollar $"
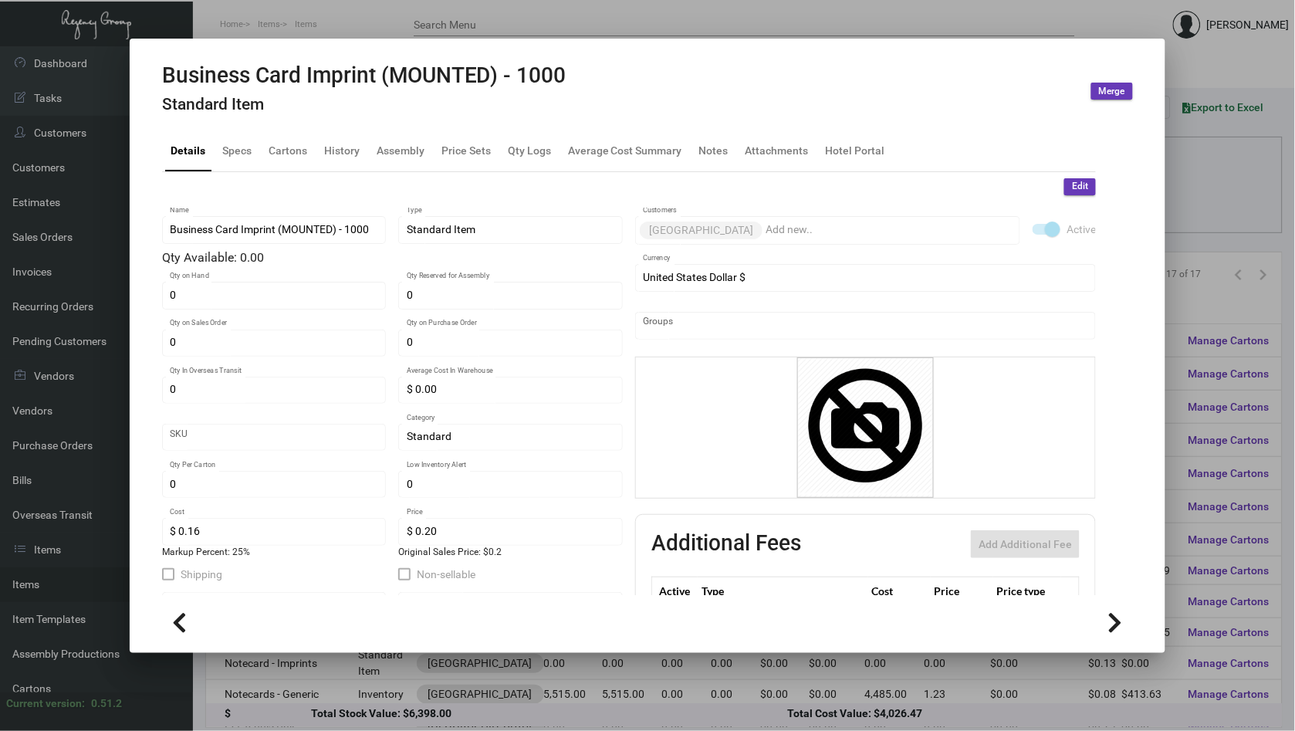
click at [330, 110] on h4 "Standard Item" at bounding box center [364, 104] width 404 height 19
click at [345, 162] on div "History" at bounding box center [342, 150] width 48 height 37
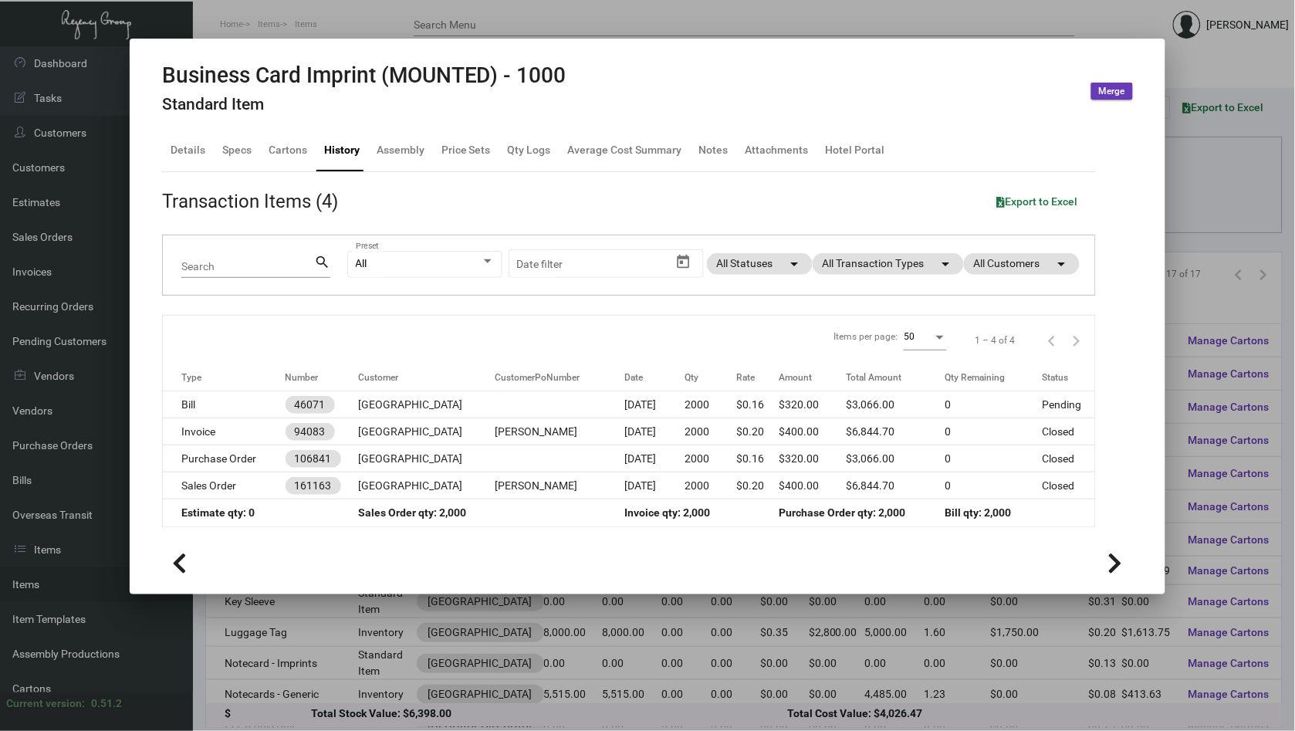
click at [389, 601] on div at bounding box center [647, 365] width 1295 height 731
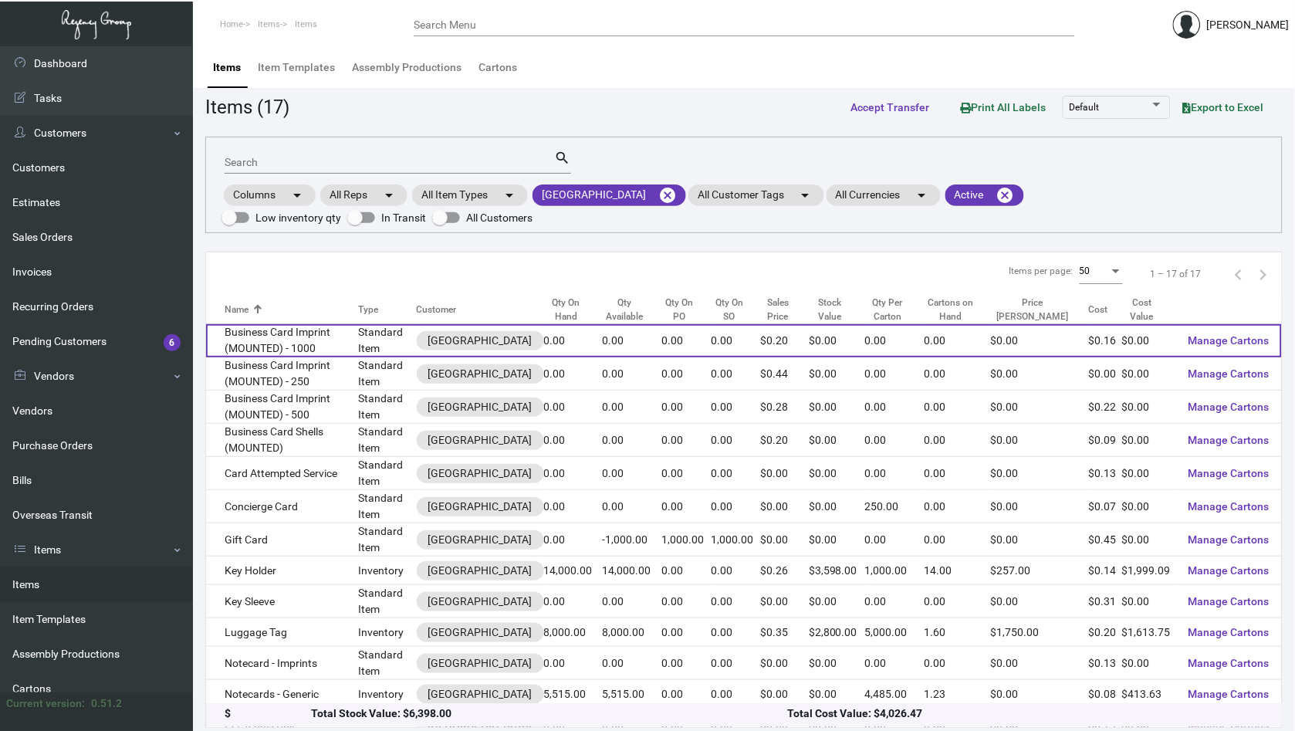
click at [321, 336] on td "Business Card Imprint (MOUNTED) - 1000" at bounding box center [282, 340] width 153 height 33
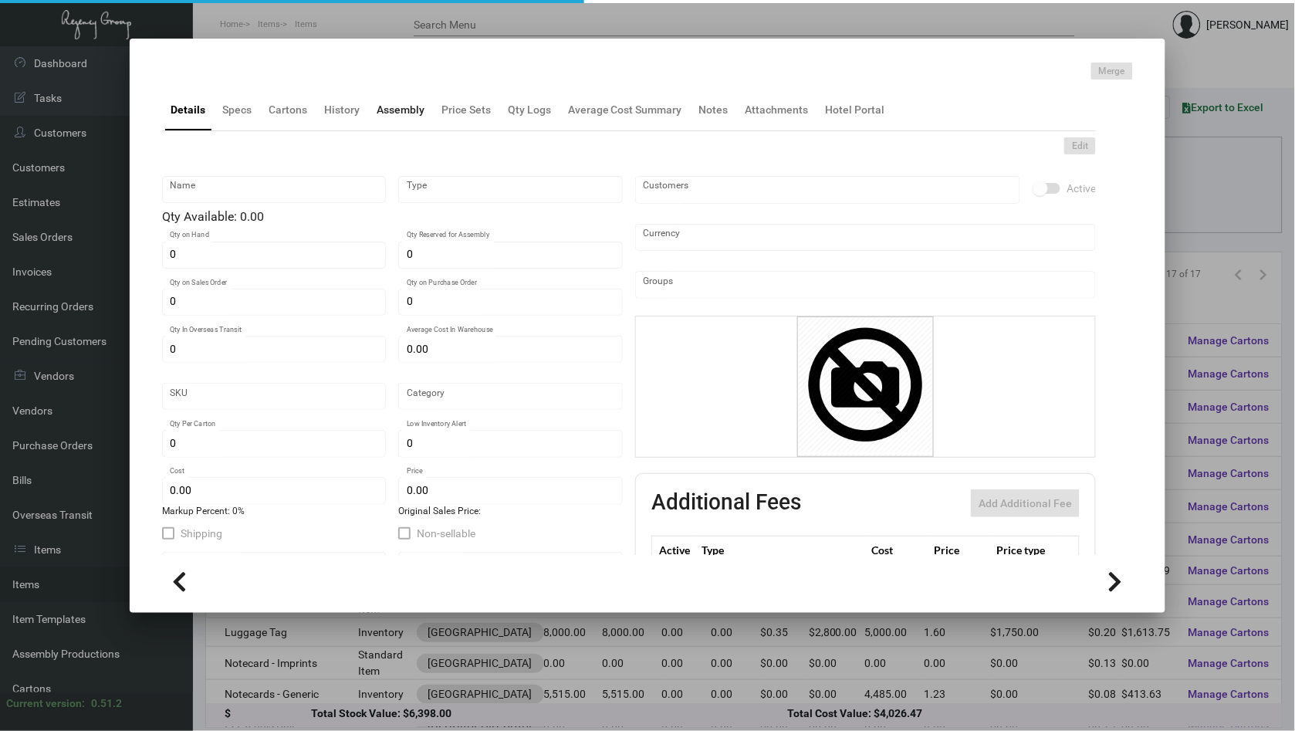
click at [392, 102] on div "Assembly" at bounding box center [401, 110] width 48 height 16
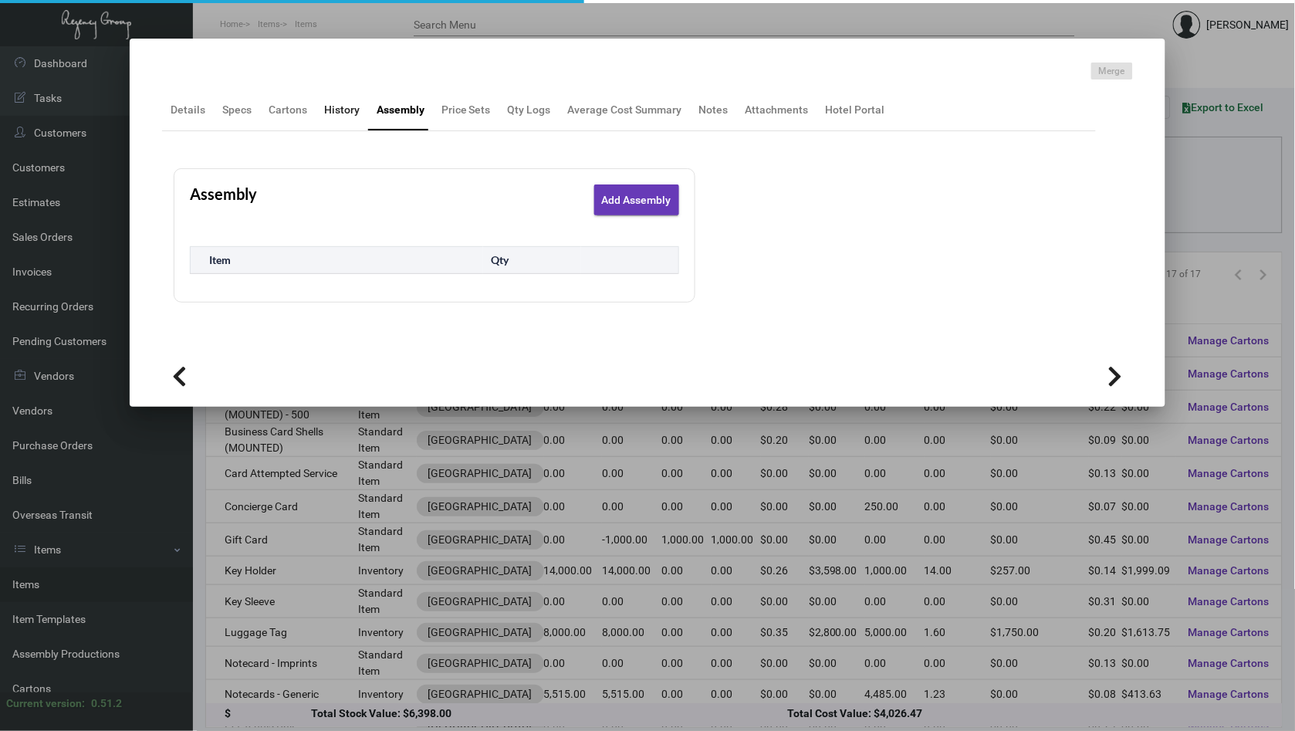
click at [333, 103] on div "History" at bounding box center [342, 110] width 36 height 16
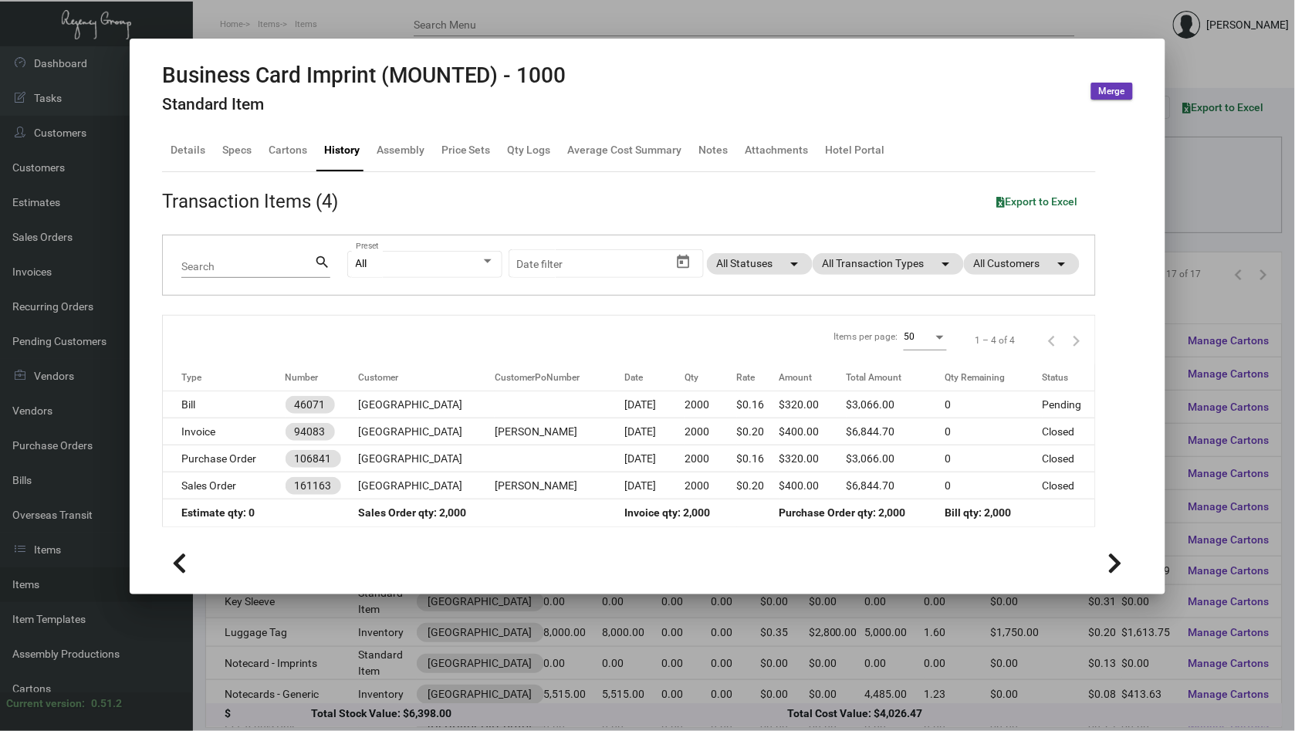
click at [330, 624] on div at bounding box center [647, 365] width 1295 height 731
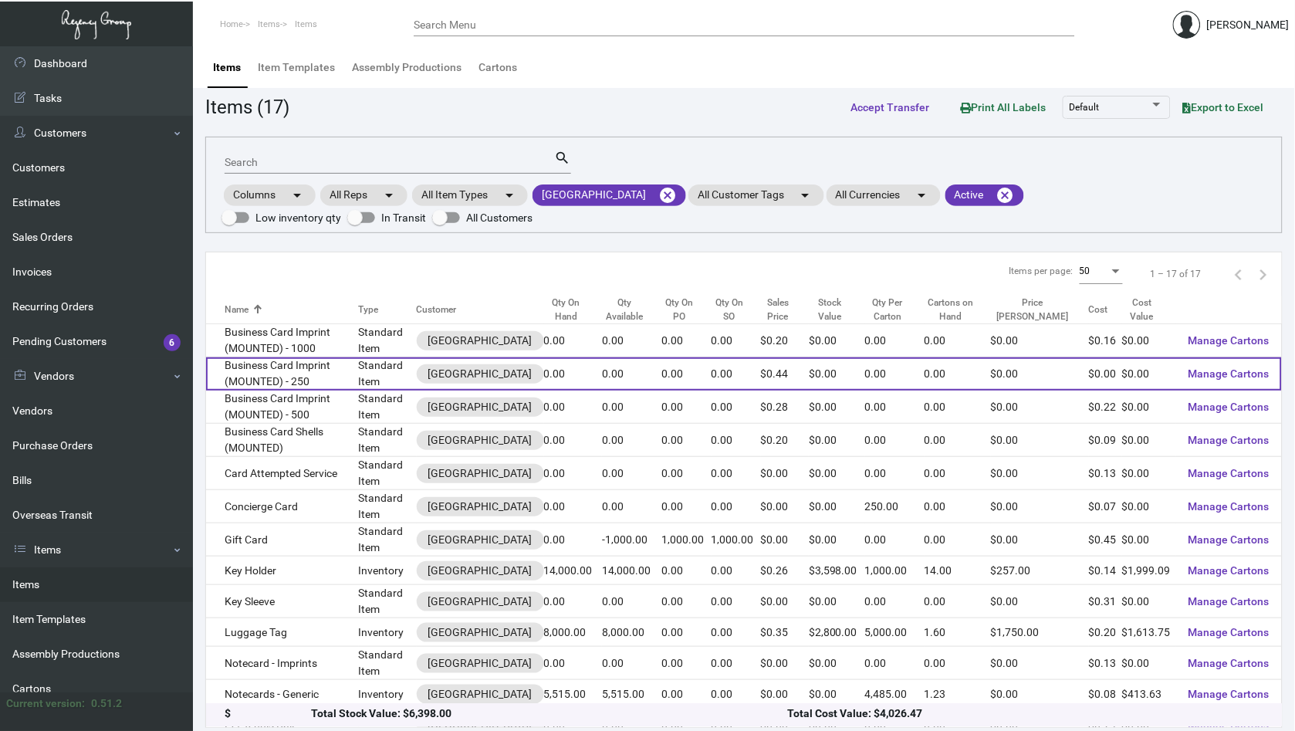
click at [335, 369] on td "Business Card Imprint (MOUNTED) - 250" at bounding box center [282, 373] width 153 height 33
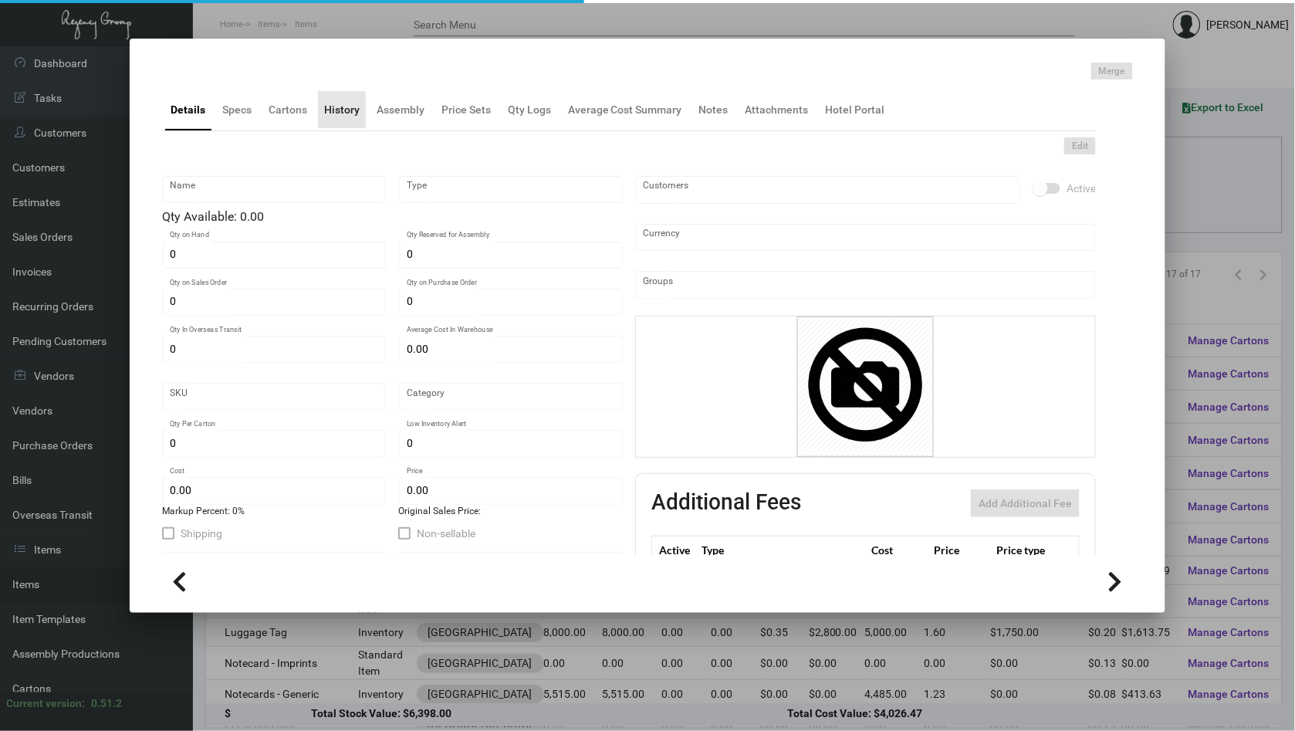
click at [318, 116] on div "History" at bounding box center [342, 109] width 48 height 37
